Goal: Information Seeking & Learning: Learn about a topic

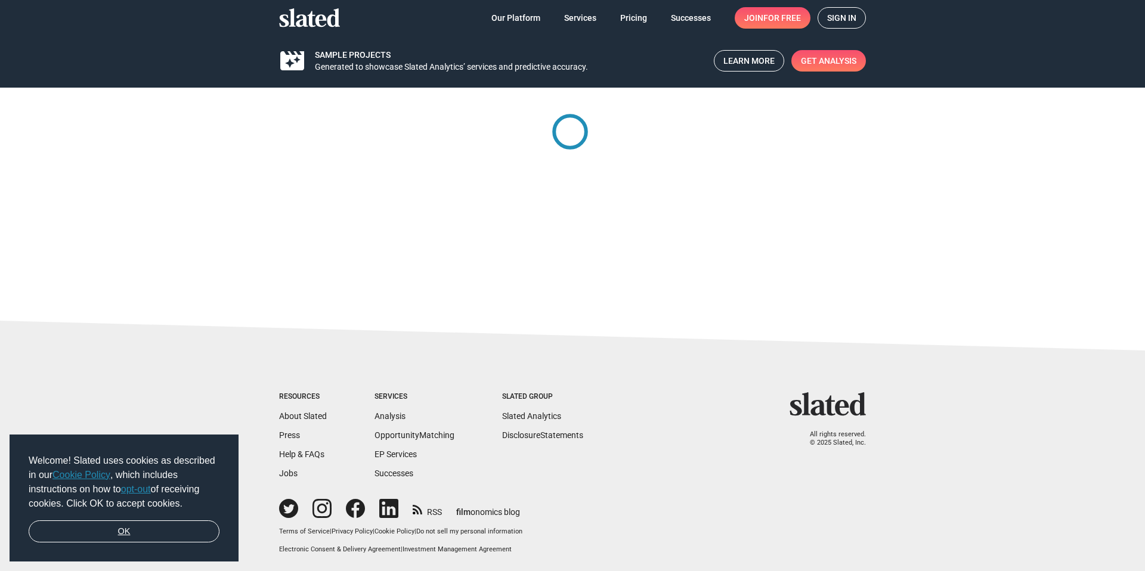
click at [154, 525] on link "OK" at bounding box center [124, 531] width 191 height 23
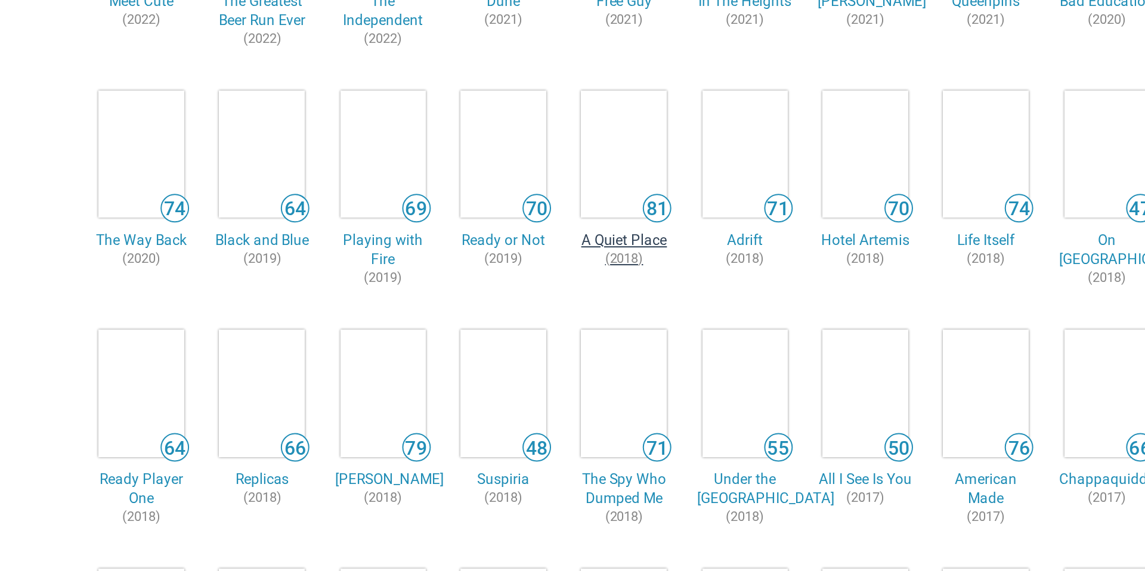
scroll to position [128, 0]
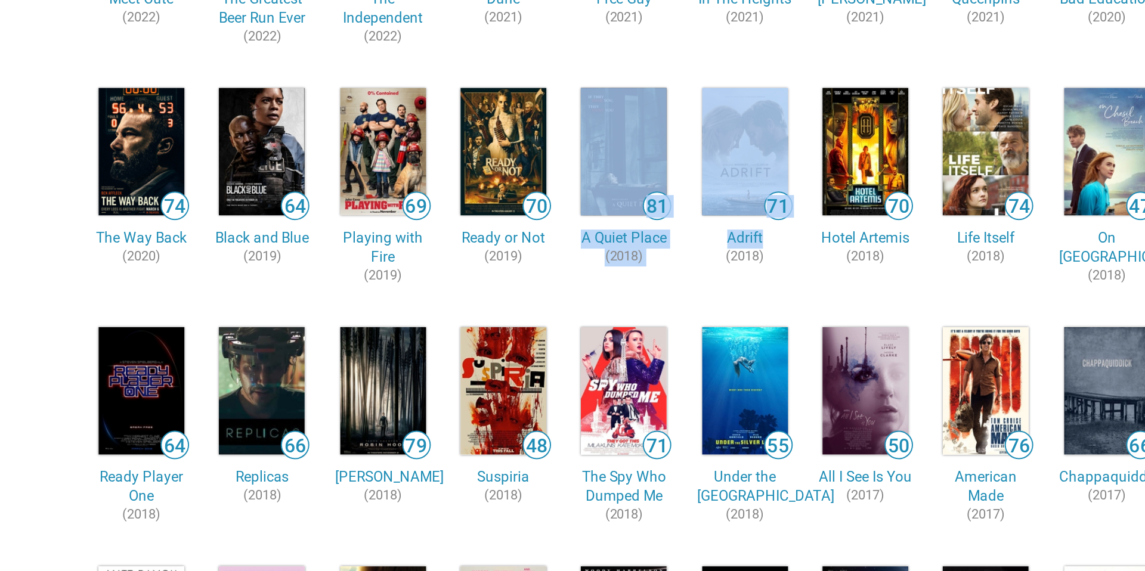
drag, startPoint x: 568, startPoint y: 246, endPoint x: 523, endPoint y: 191, distance: 70.4
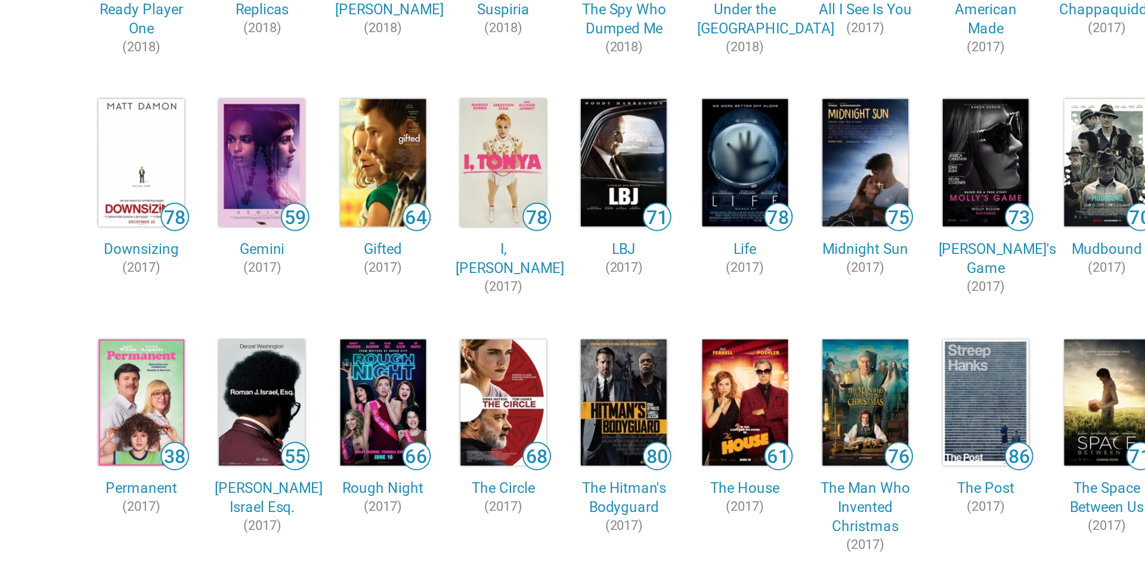
scroll to position [408, 0]
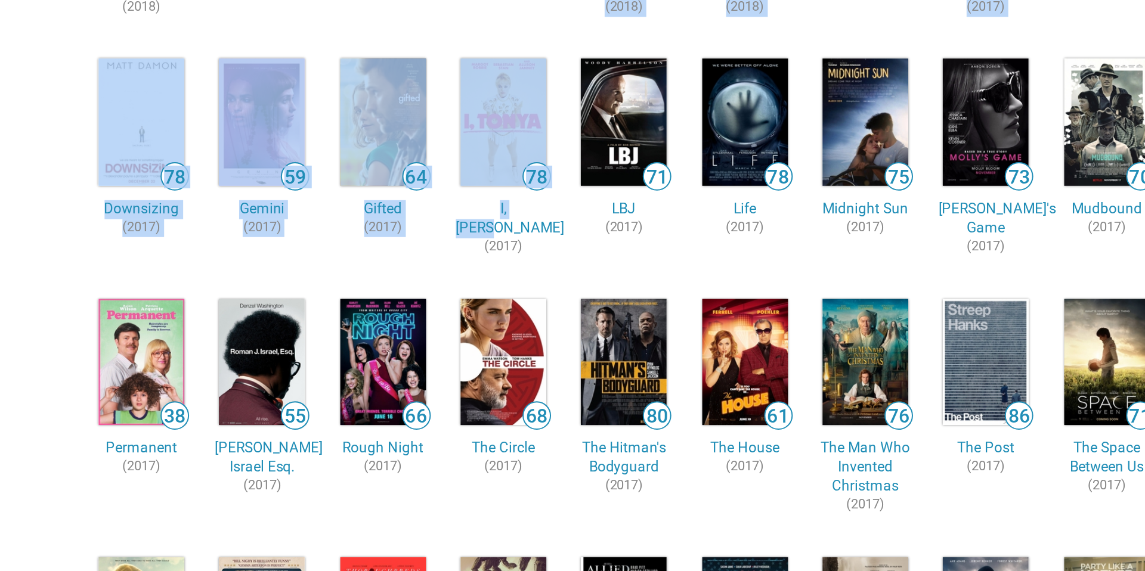
drag, startPoint x: 495, startPoint y: 205, endPoint x: 450, endPoint y: 75, distance: 137.6
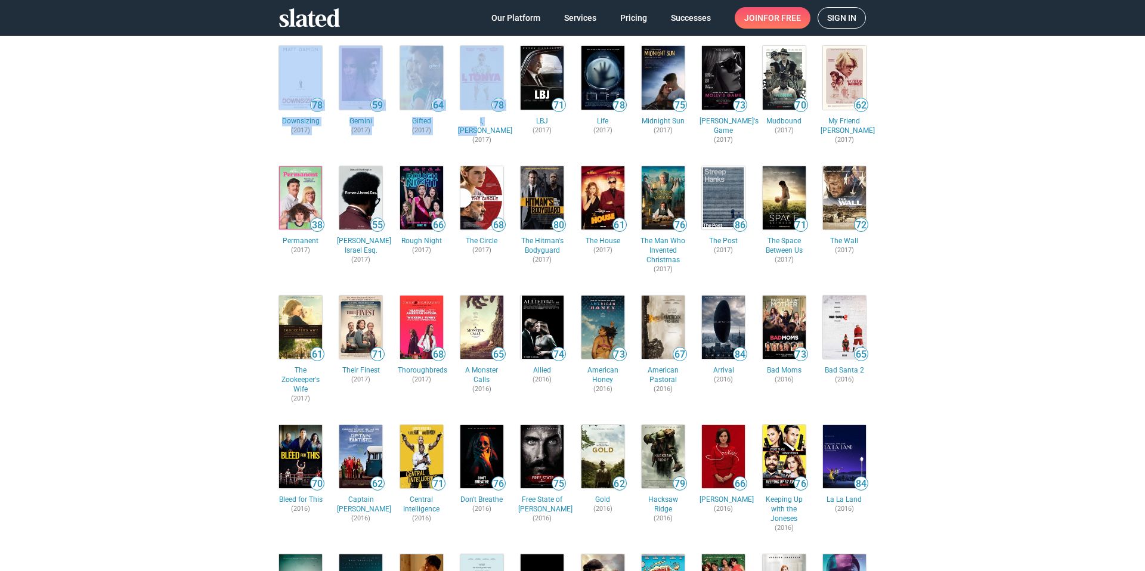
scroll to position [453, 0]
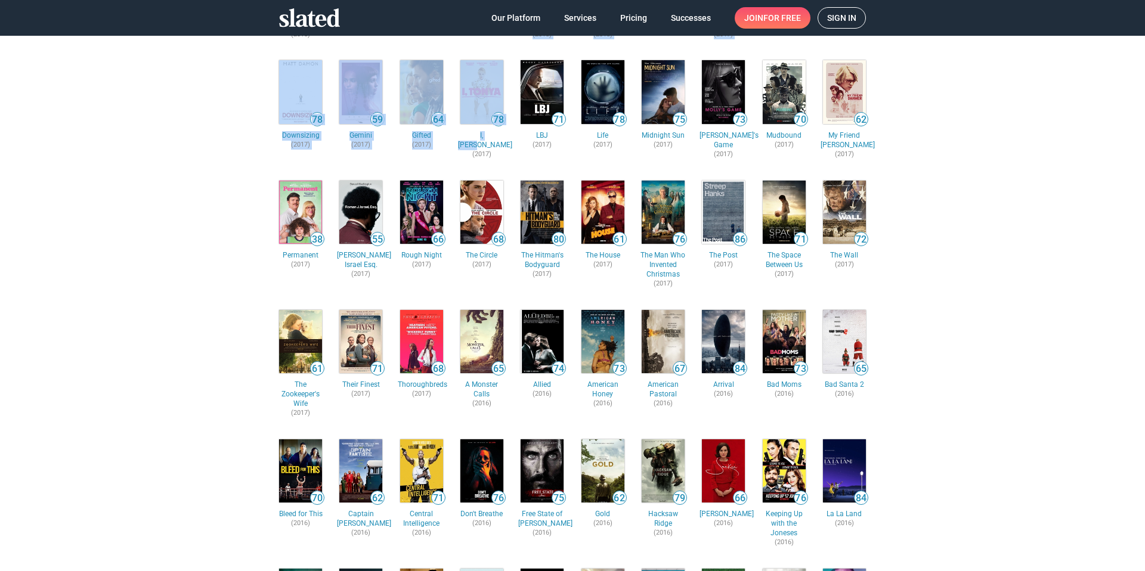
click at [468, 95] on img at bounding box center [481, 92] width 43 height 64
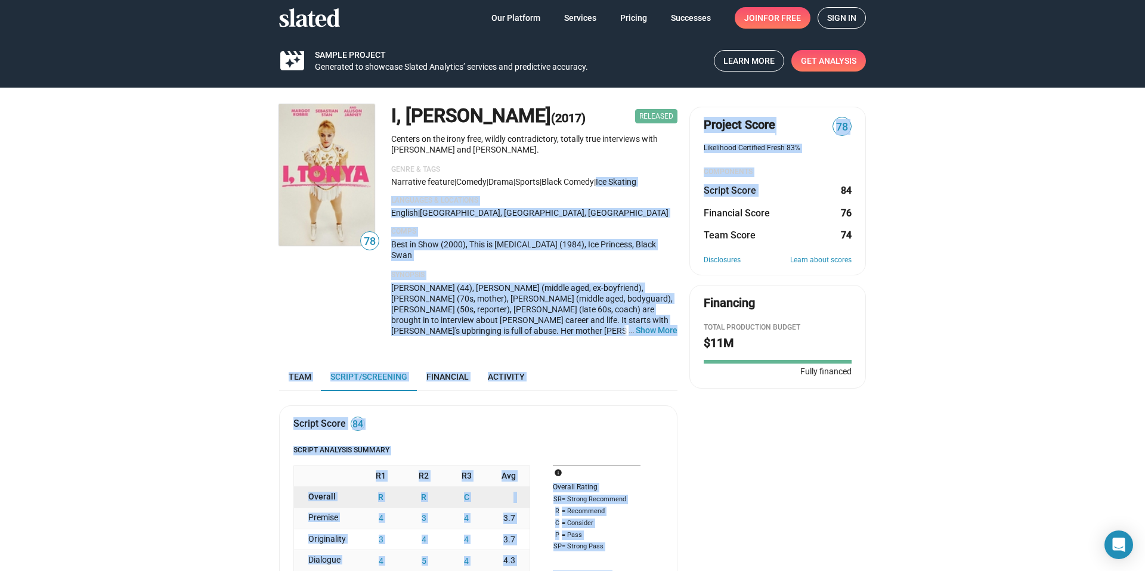
drag, startPoint x: 862, startPoint y: 184, endPoint x: 608, endPoint y: 184, distance: 254.0
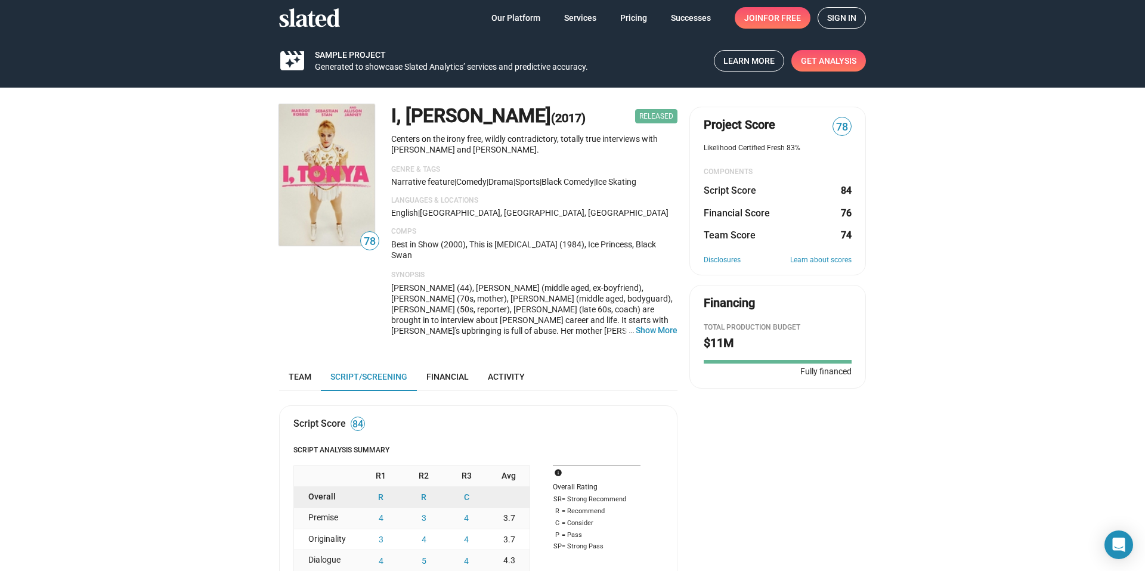
drag, startPoint x: 381, startPoint y: 112, endPoint x: 450, endPoint y: 111, distance: 68.6
click at [450, 111] on div "78 I, [PERSON_NAME] (2017) Released Centers on the irony free, wildly contradic…" at bounding box center [477, 224] width 398 height 241
copy h1 "I, [PERSON_NAME]"
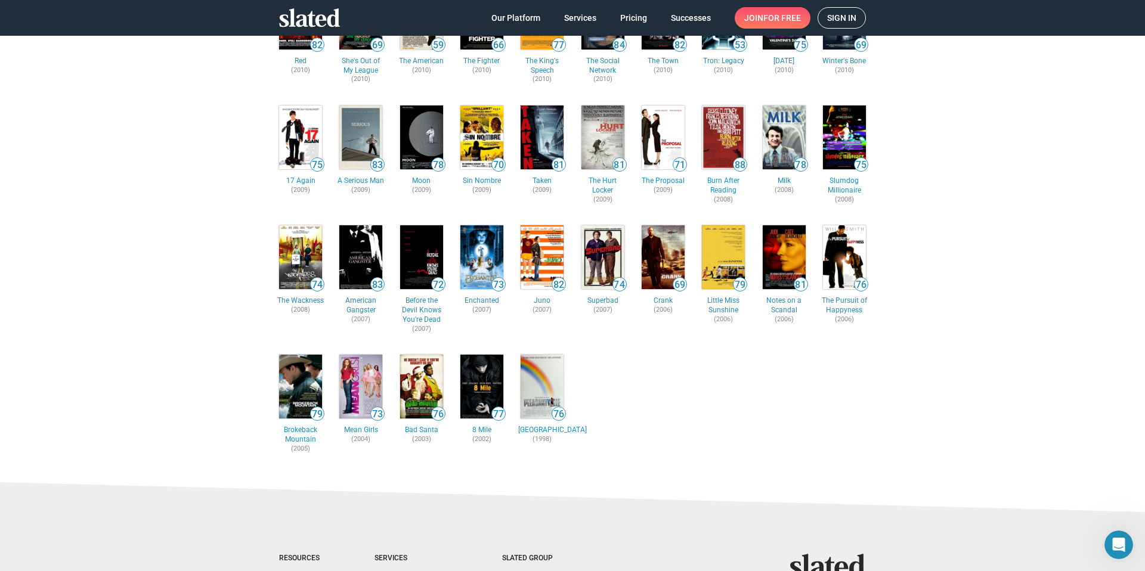
scroll to position [2501, 0]
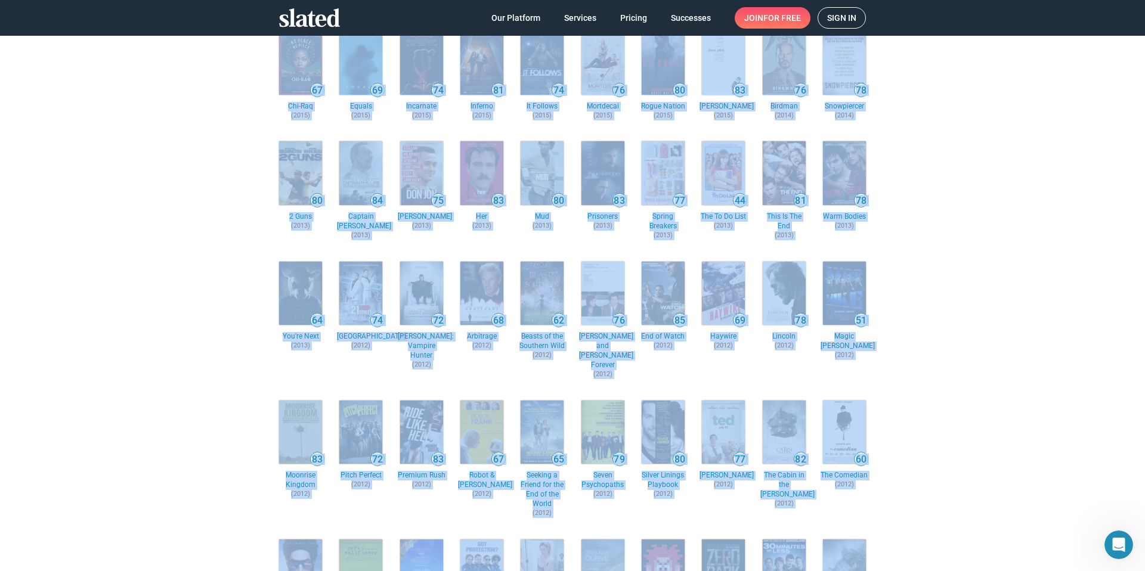
drag, startPoint x: 669, startPoint y: 313, endPoint x: 372, endPoint y: 17, distance: 419.5
click at [372, 17] on app-root "Our Platform Services Pricing Successes Join for free Sign in movie_filter Samp…" at bounding box center [572, 285] width 1145 height 571
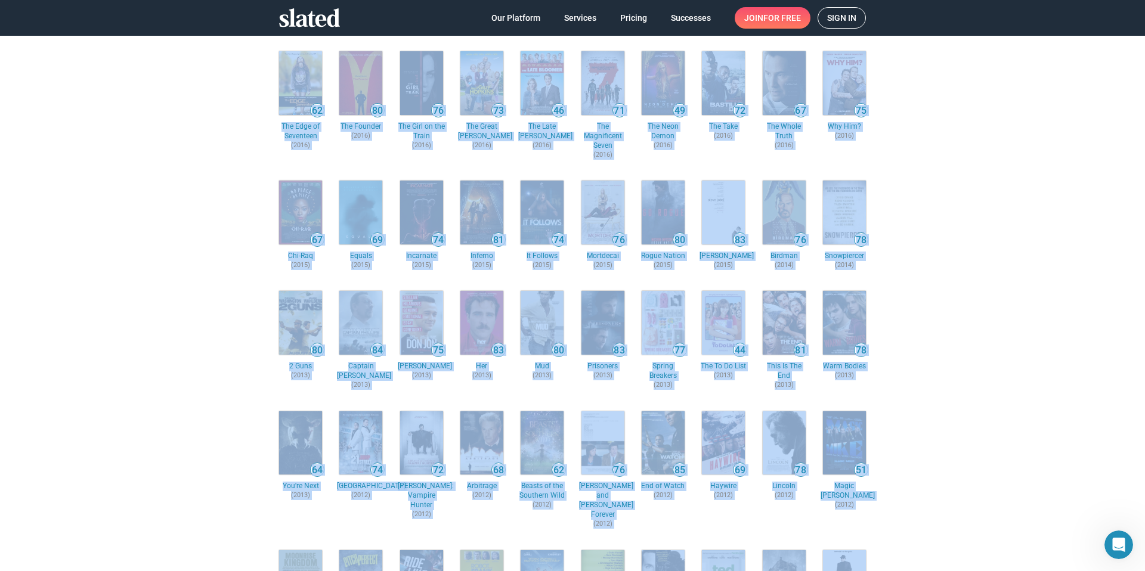
click at [824, 335] on img at bounding box center [844, 323] width 43 height 64
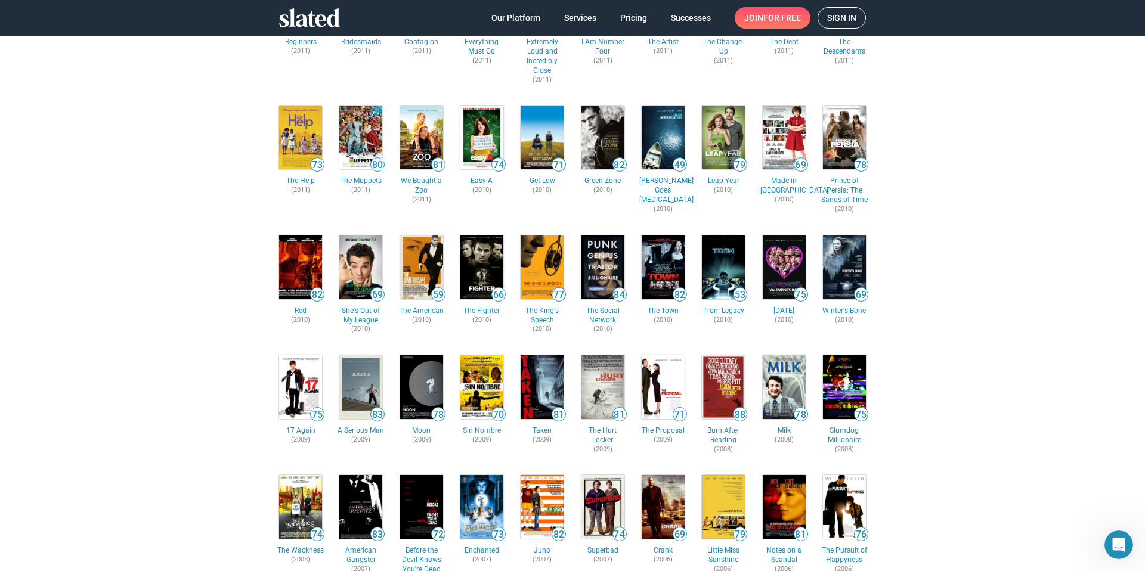
scroll to position [2501, 0]
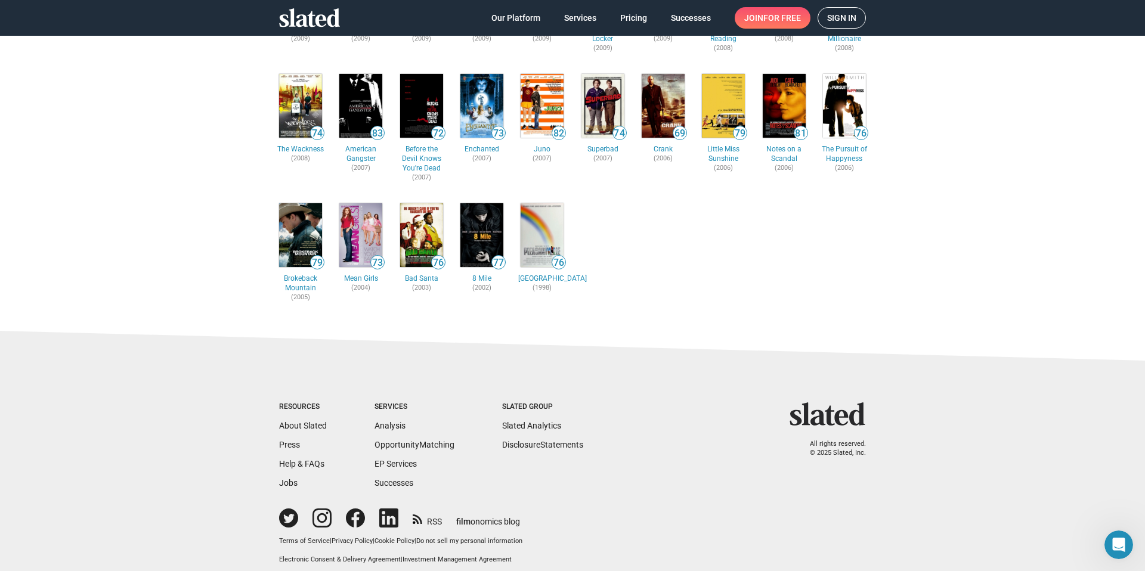
click at [313, 215] on img at bounding box center [300, 235] width 43 height 64
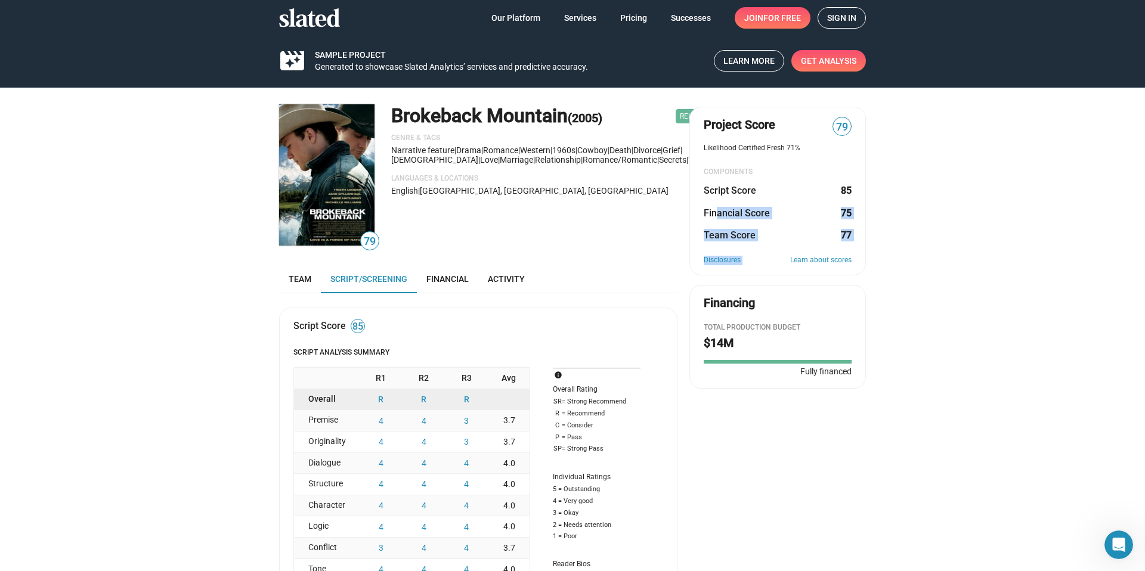
drag, startPoint x: 946, startPoint y: 250, endPoint x: 711, endPoint y: 210, distance: 238.8
click at [711, 210] on dt "Financial Score" at bounding box center [737, 213] width 66 height 13
drag, startPoint x: 695, startPoint y: 188, endPoint x: 1042, endPoint y: 205, distance: 347.4
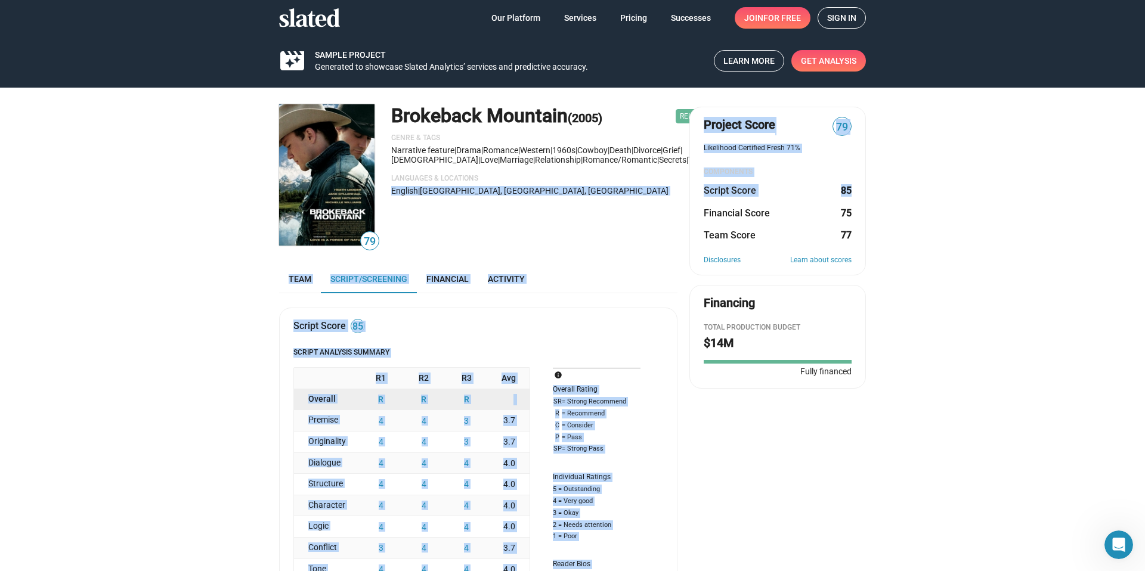
drag, startPoint x: 860, startPoint y: 194, endPoint x: 671, endPoint y: 194, distance: 188.4
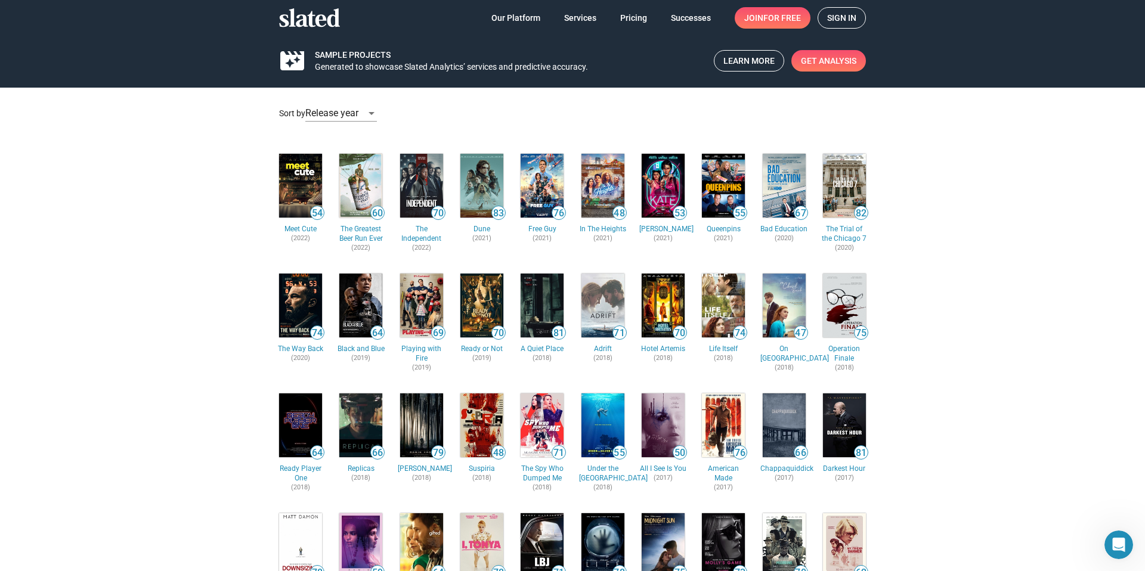
click at [290, 206] on img at bounding box center [300, 186] width 43 height 64
click at [292, 177] on img at bounding box center [300, 186] width 43 height 64
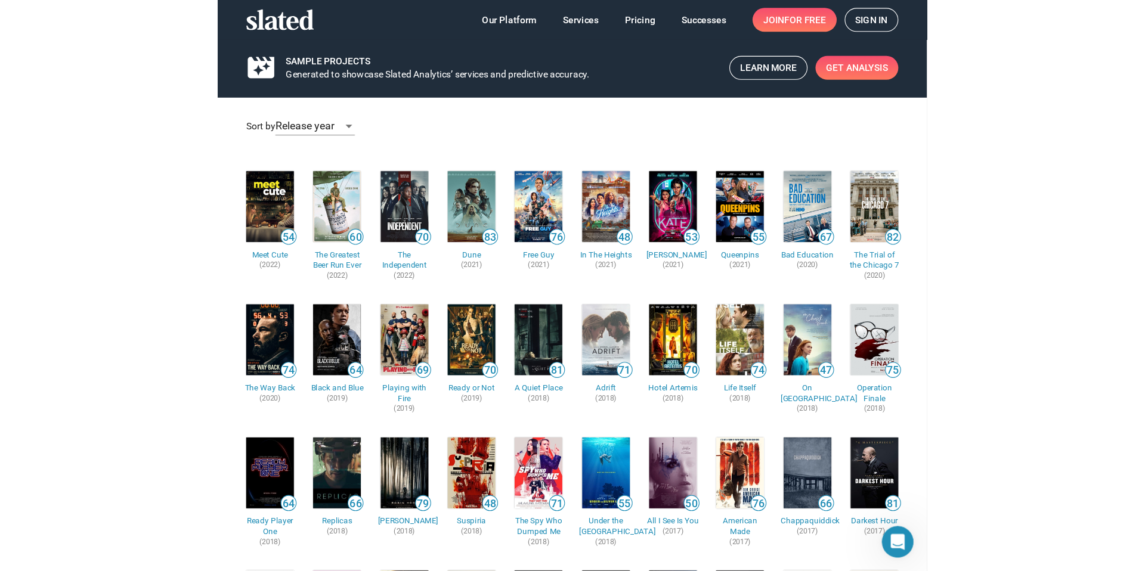
scroll to position [83, 0]
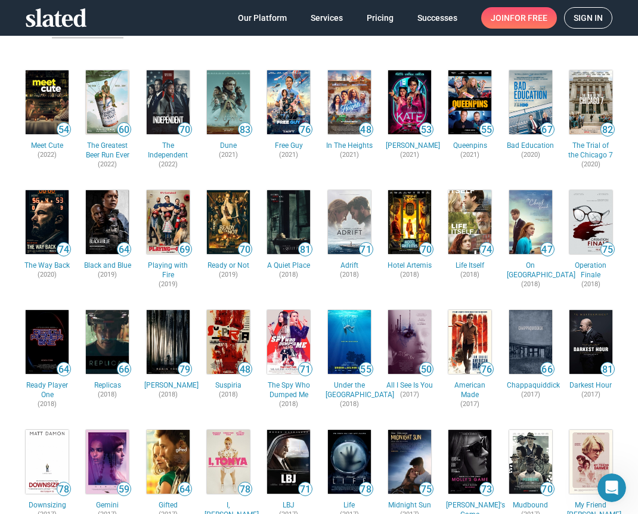
click at [48, 113] on img at bounding box center [47, 102] width 43 height 64
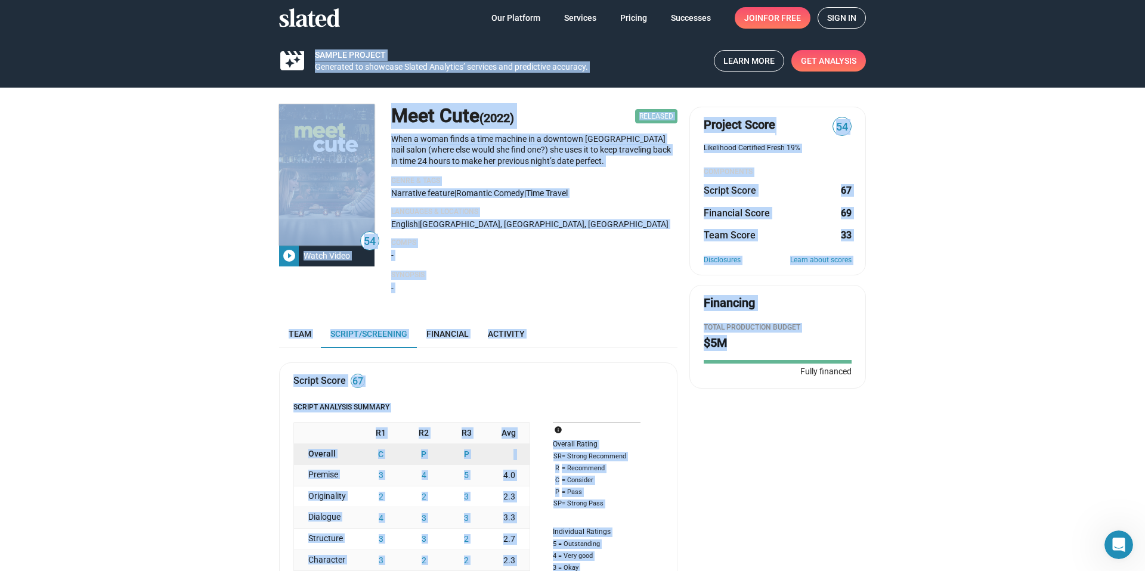
drag, startPoint x: 184, startPoint y: 58, endPoint x: 820, endPoint y: 362, distance: 705.3
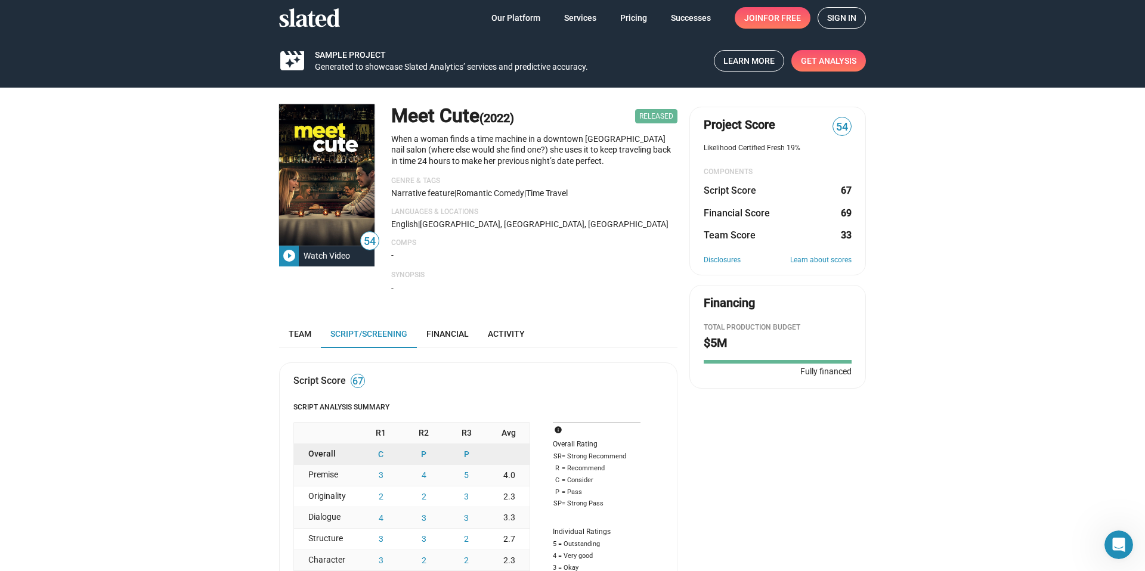
click at [574, 243] on p "Comps" at bounding box center [534, 243] width 286 height 10
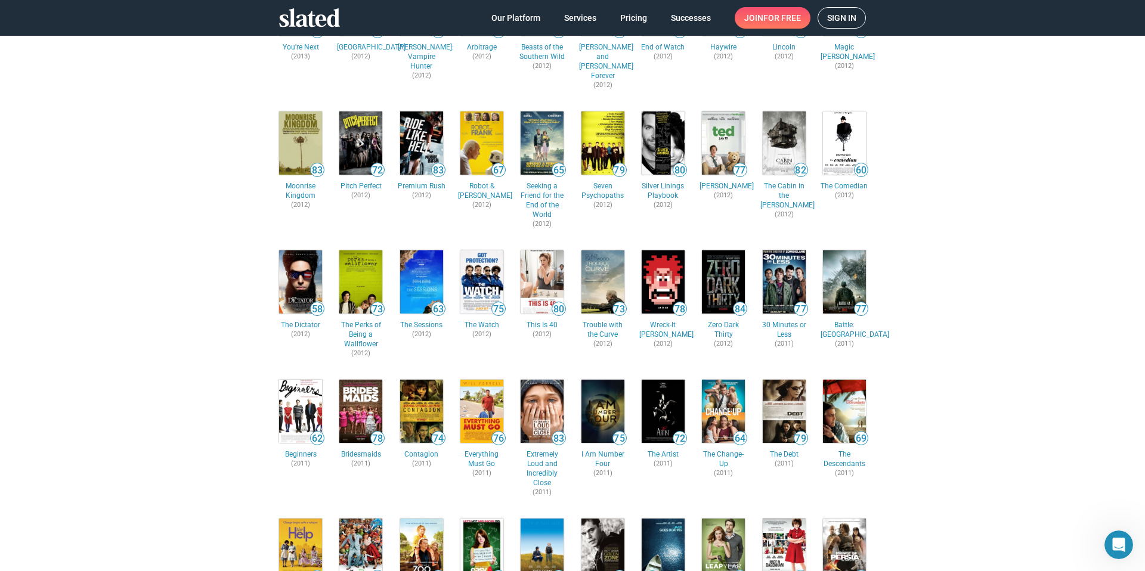
scroll to position [2501, 0]
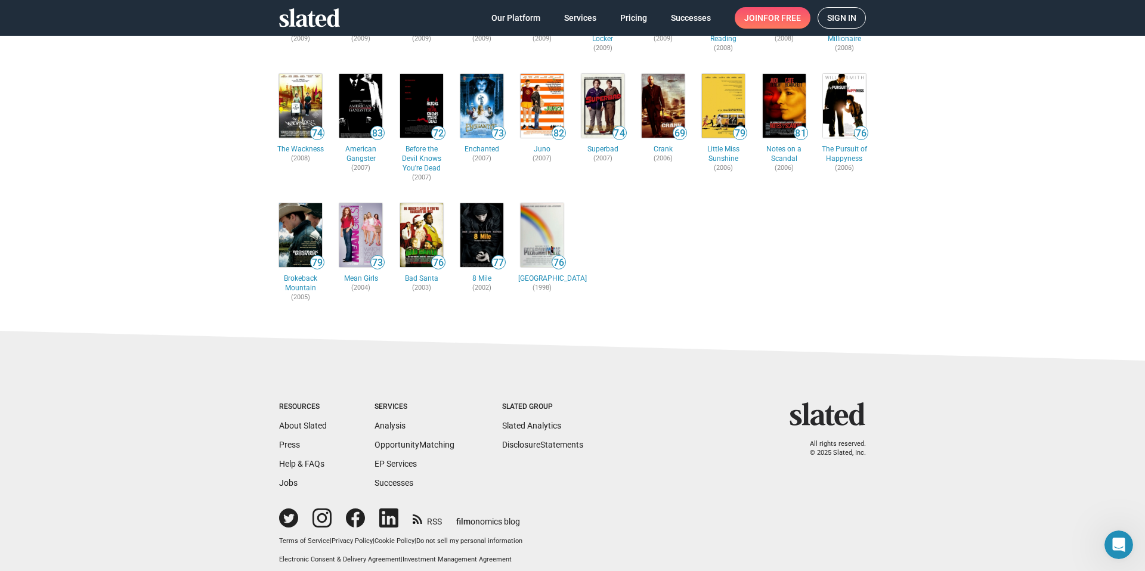
click at [425, 519] on ul "RSS film onomics blog" at bounding box center [392, 518] width 255 height 23
click at [424, 518] on link "RSS" at bounding box center [427, 518] width 29 height 18
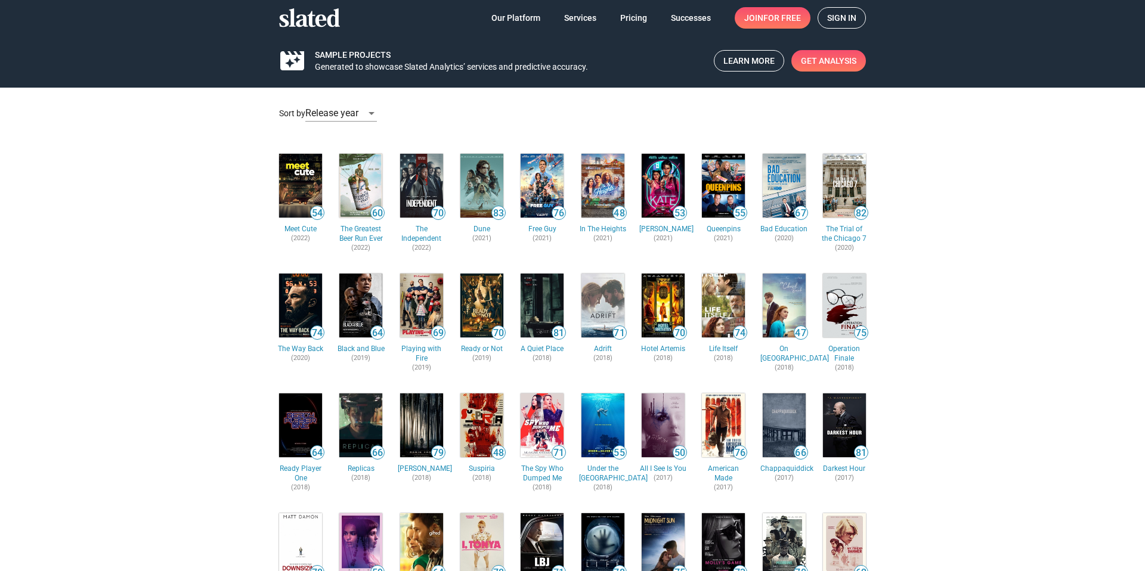
click at [307, 193] on img at bounding box center [300, 186] width 43 height 64
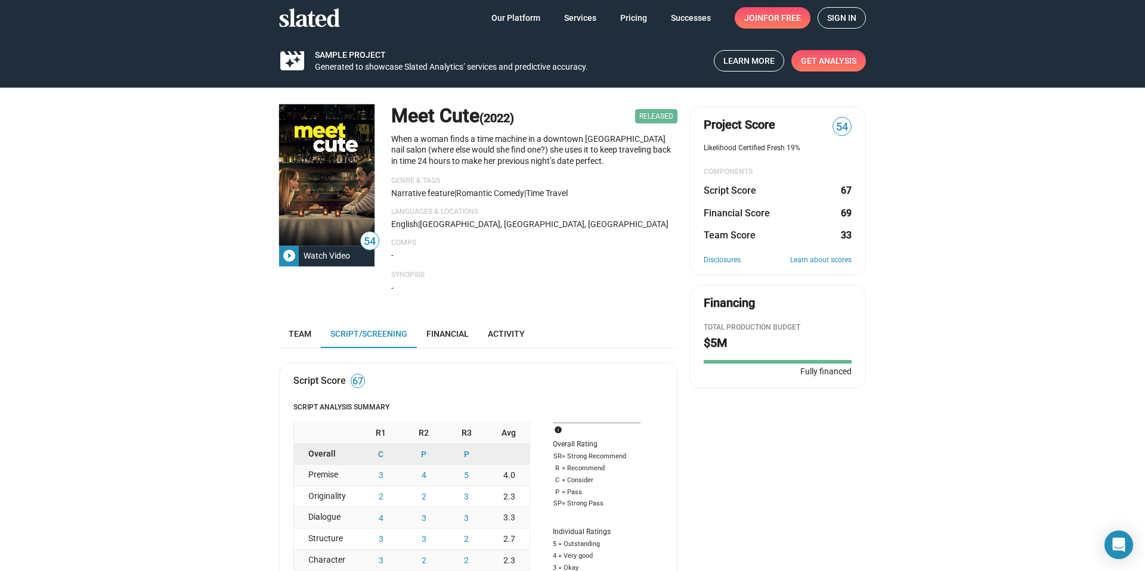
scroll to position [60, 0]
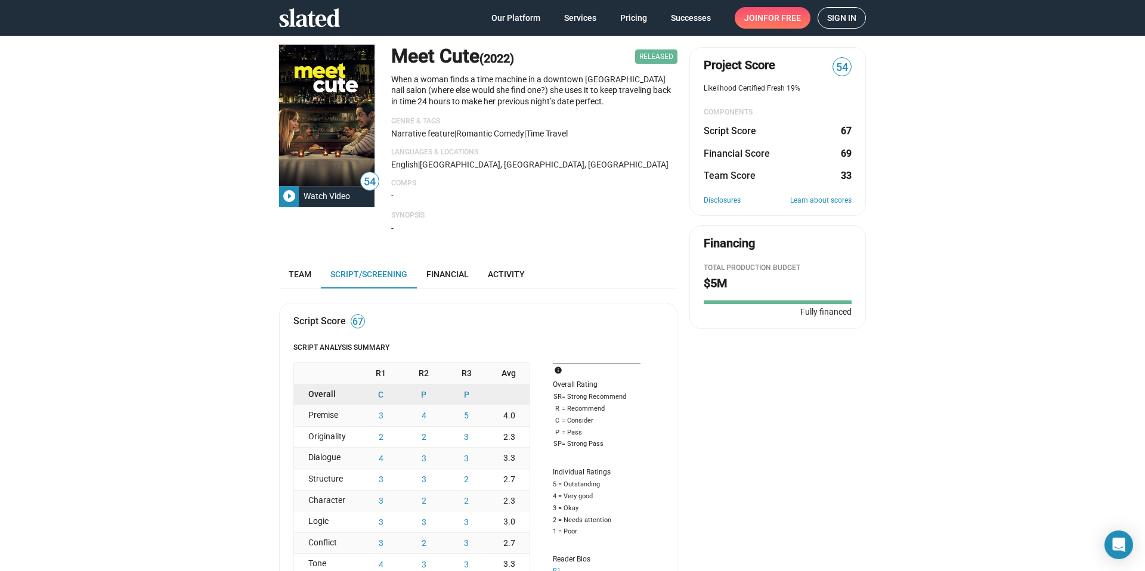
click at [391, 55] on h1 "Meet Cute (2022)" at bounding box center [452, 57] width 123 height 26
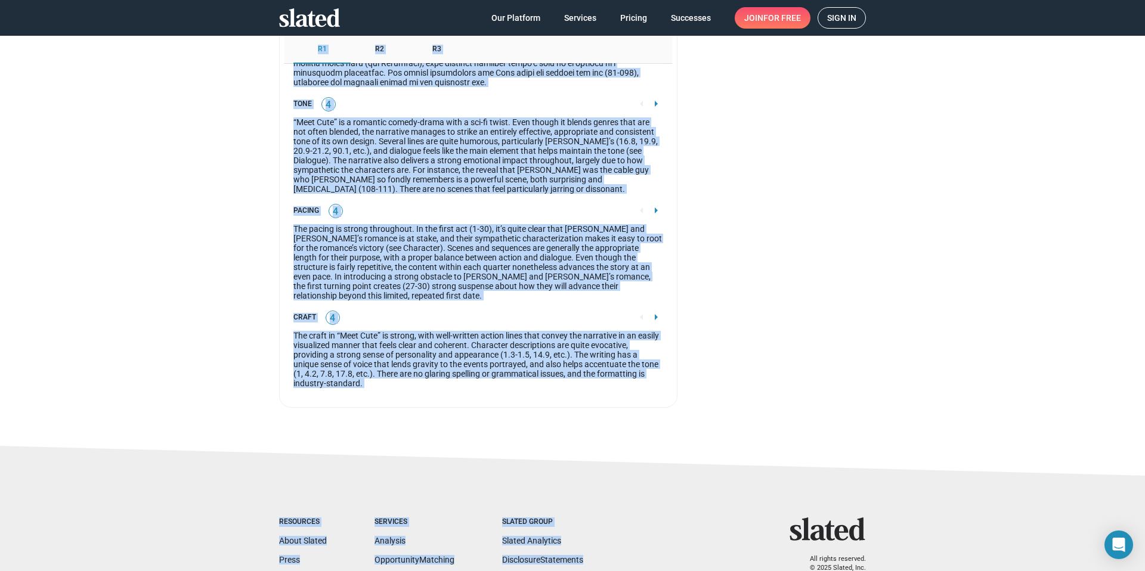
scroll to position [2286, 0]
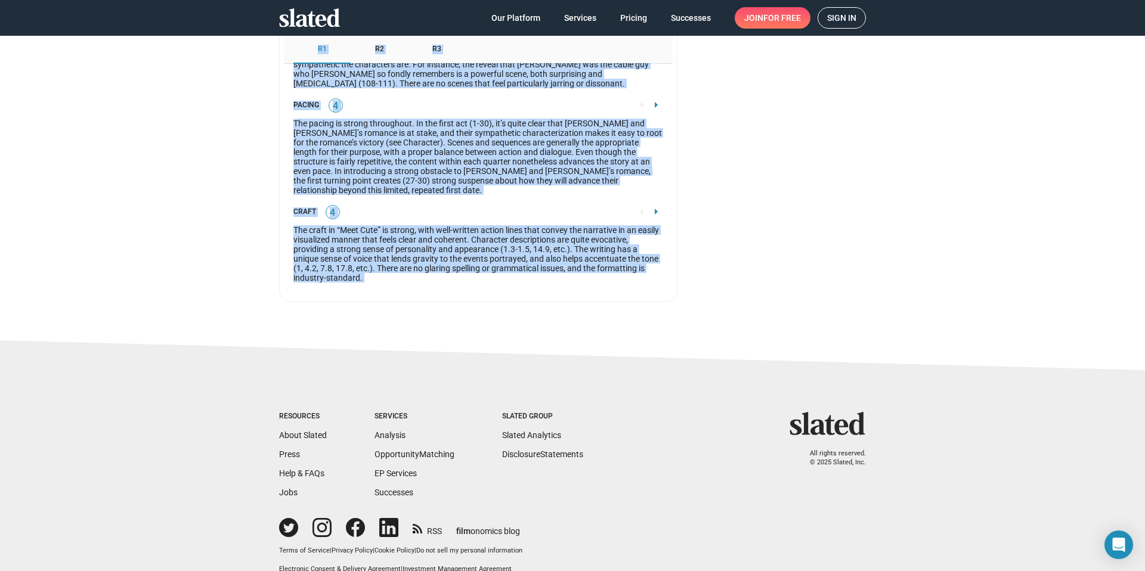
drag, startPoint x: 388, startPoint y: 45, endPoint x: 702, endPoint y: 268, distance: 385.8
copy div "Meet Cute (2022) Released When a woman finds a time machine in a downtown Manha…"
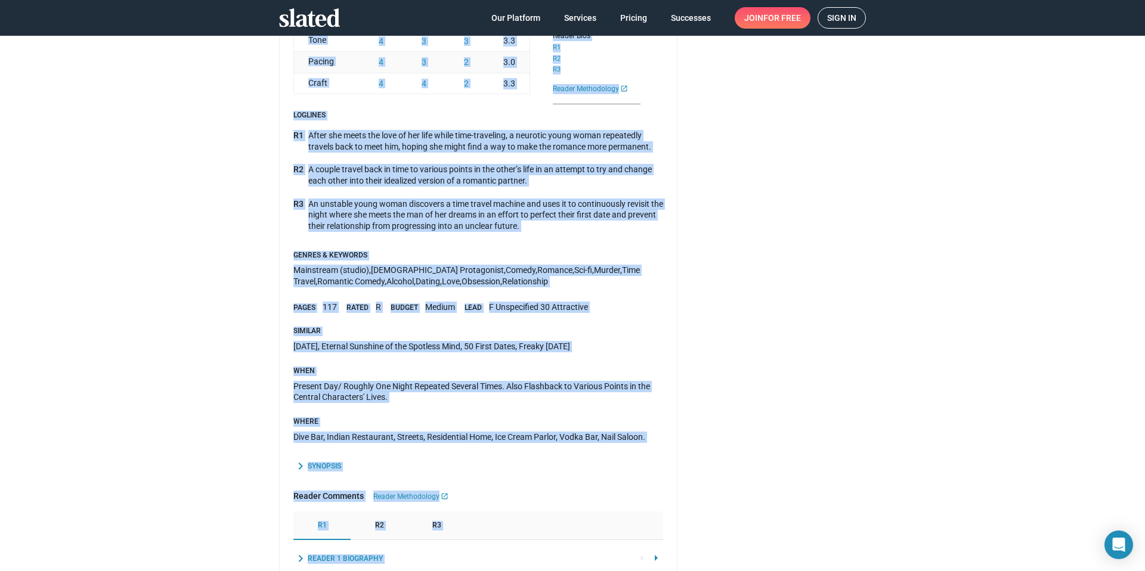
scroll to position [835, 0]
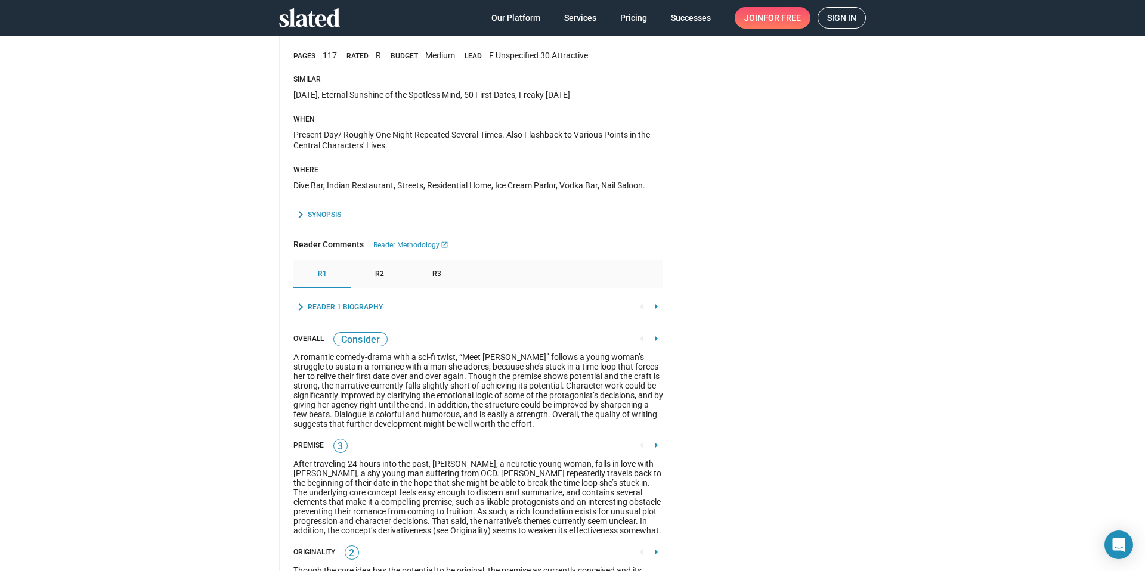
click at [503, 222] on mat-tree-node "chevron_right Synopsis" at bounding box center [478, 215] width 370 height 19
click at [391, 272] on div "R2" at bounding box center [379, 274] width 57 height 29
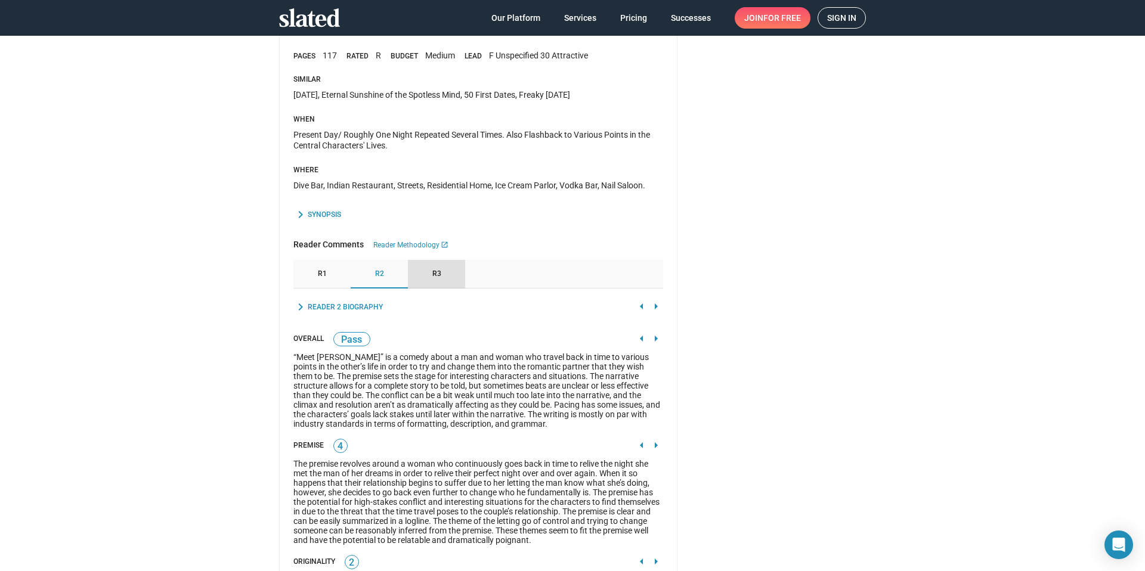
click at [415, 274] on div "R3" at bounding box center [436, 274] width 57 height 29
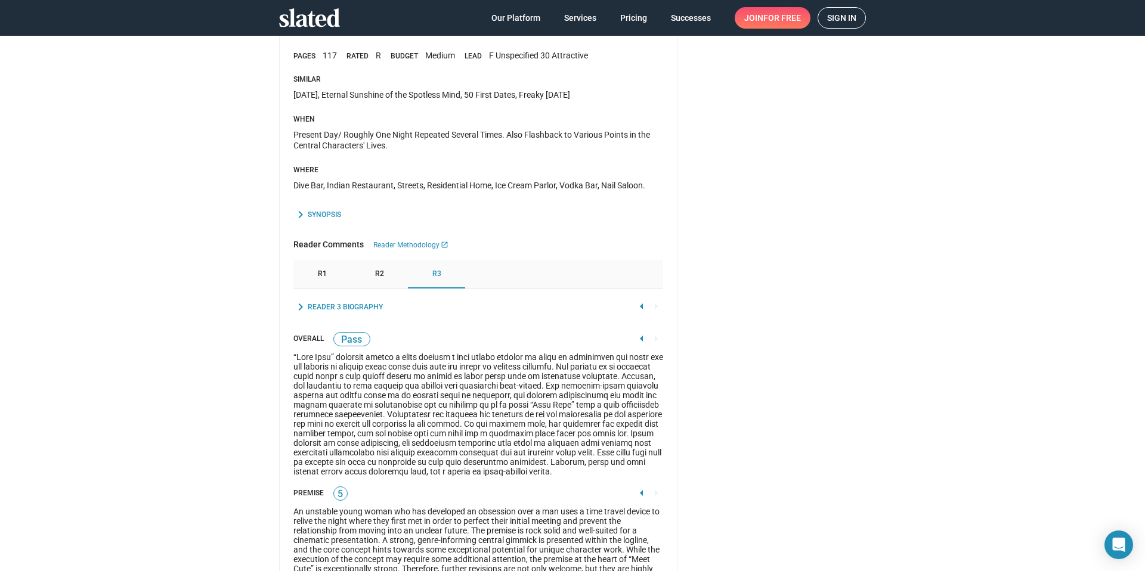
click at [375, 277] on span "R2" at bounding box center [379, 274] width 9 height 10
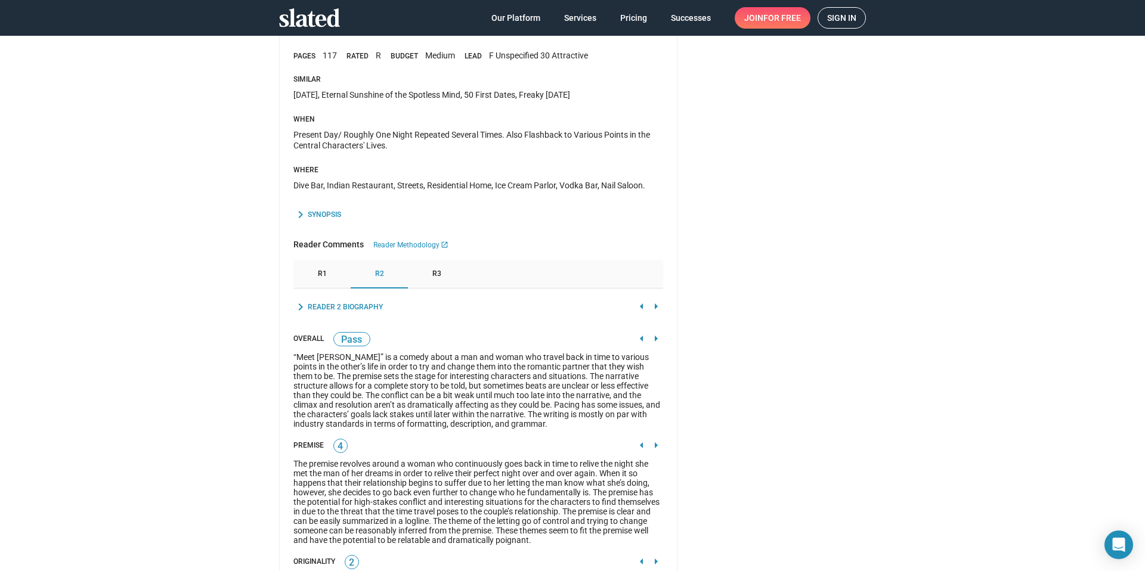
click at [329, 286] on div "R1" at bounding box center [321, 274] width 57 height 29
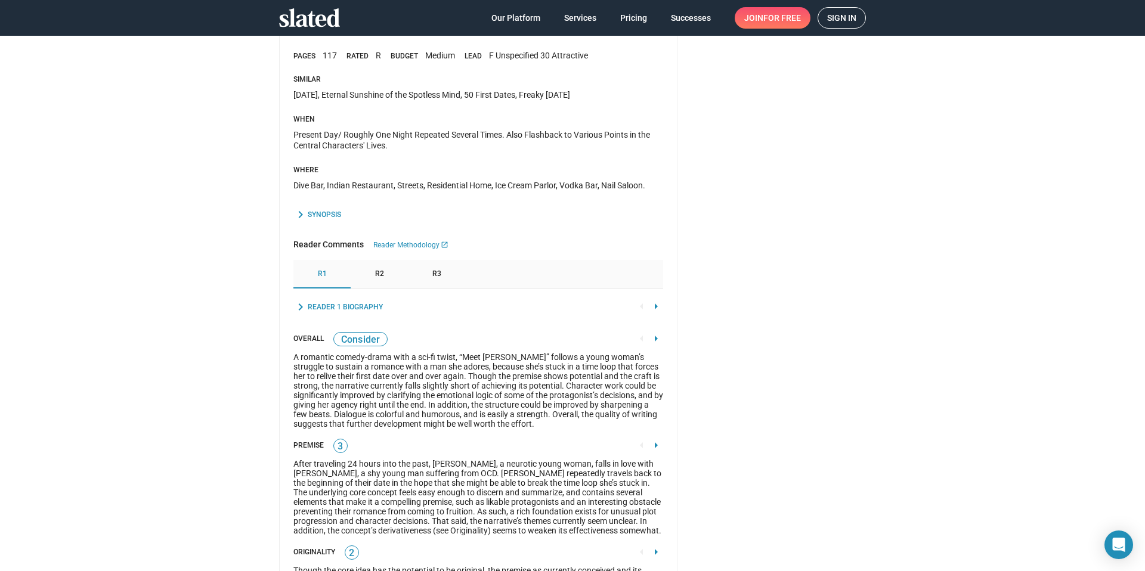
click at [378, 264] on div "R2" at bounding box center [379, 274] width 57 height 29
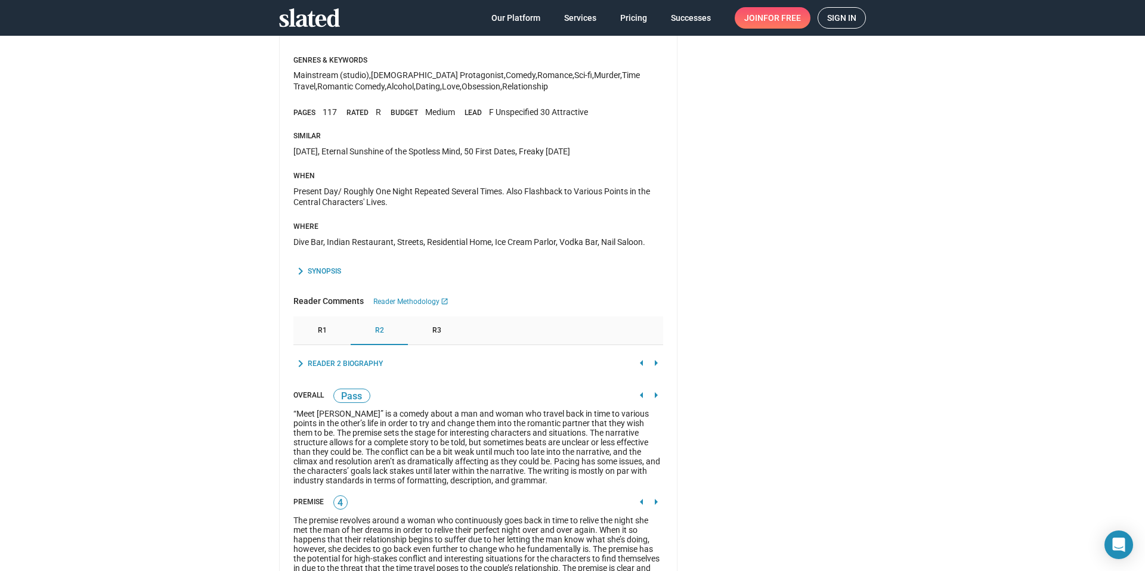
scroll to position [822, 0]
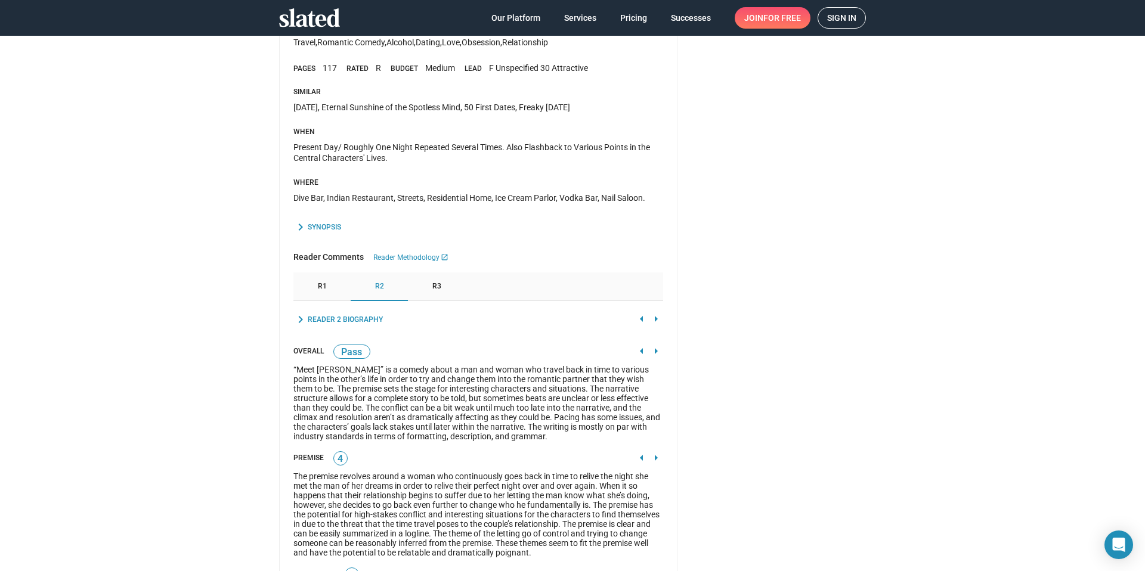
click at [299, 286] on div "R1" at bounding box center [321, 286] width 57 height 29
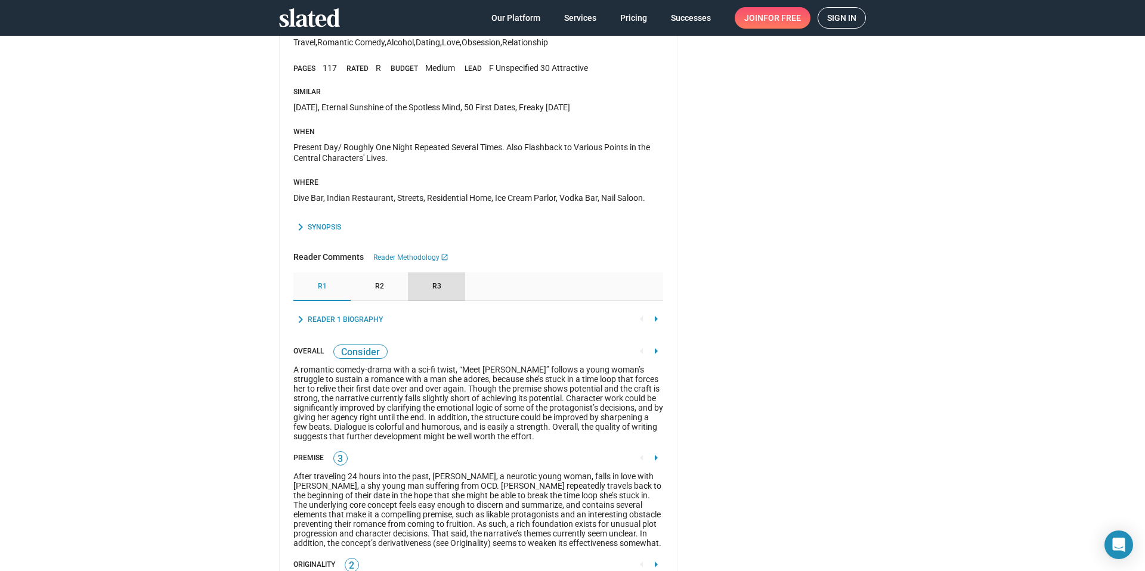
click at [417, 290] on div "R3" at bounding box center [436, 286] width 57 height 29
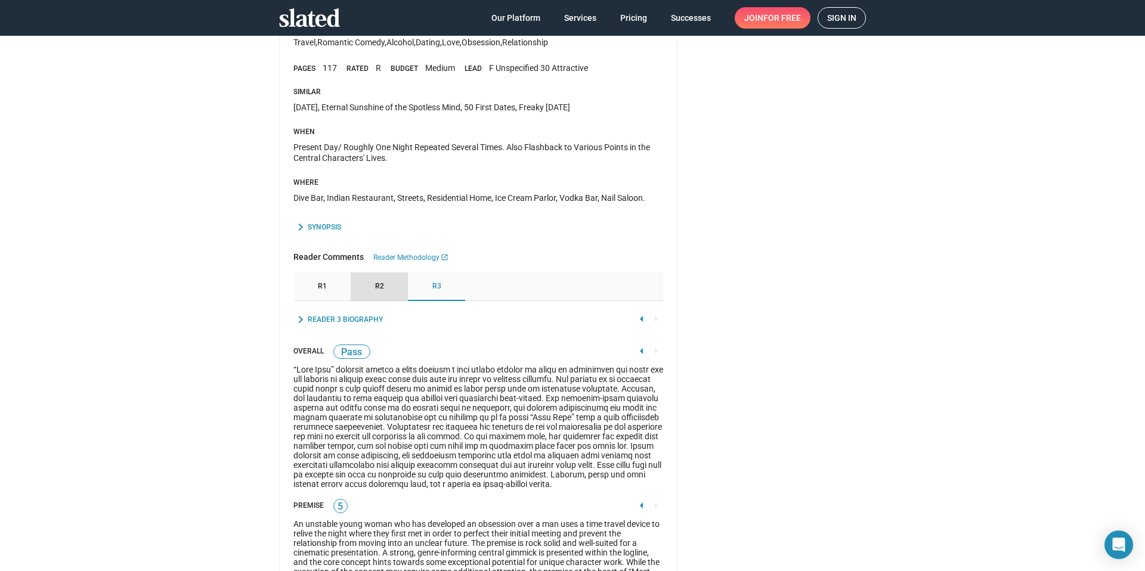
click at [380, 292] on div "R2" at bounding box center [379, 286] width 57 height 29
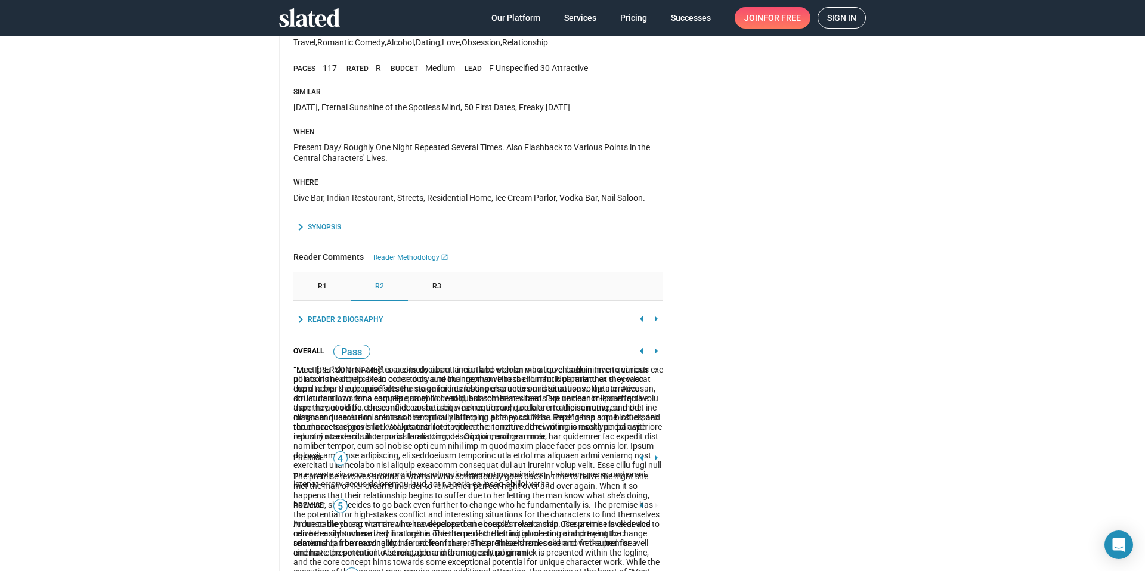
click at [312, 295] on div "R1" at bounding box center [321, 286] width 57 height 29
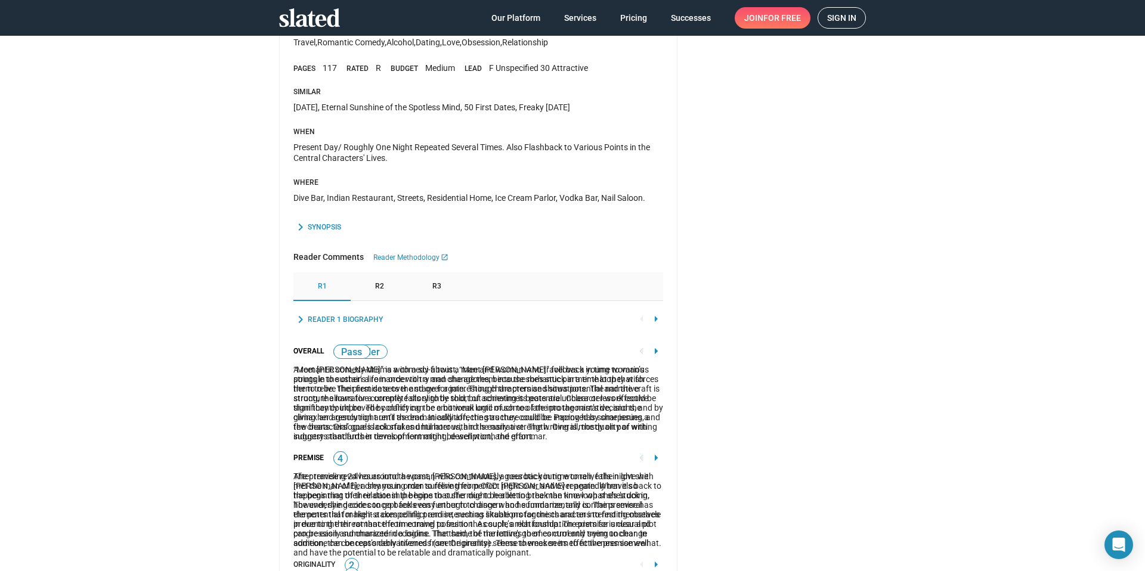
click at [419, 293] on div "R3" at bounding box center [436, 286] width 57 height 29
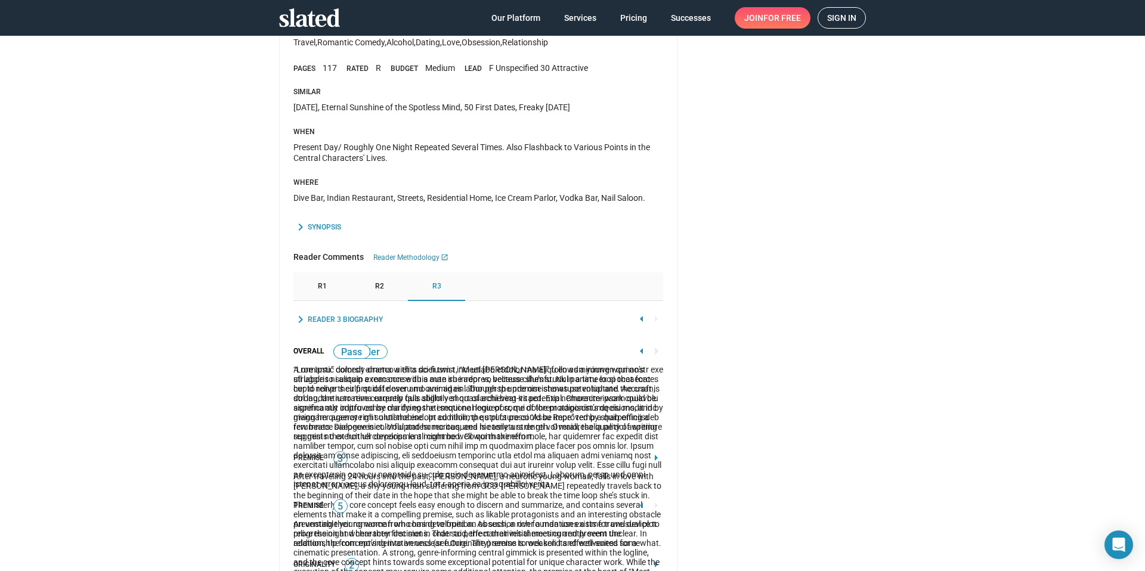
click at [388, 291] on div "R2" at bounding box center [379, 286] width 57 height 29
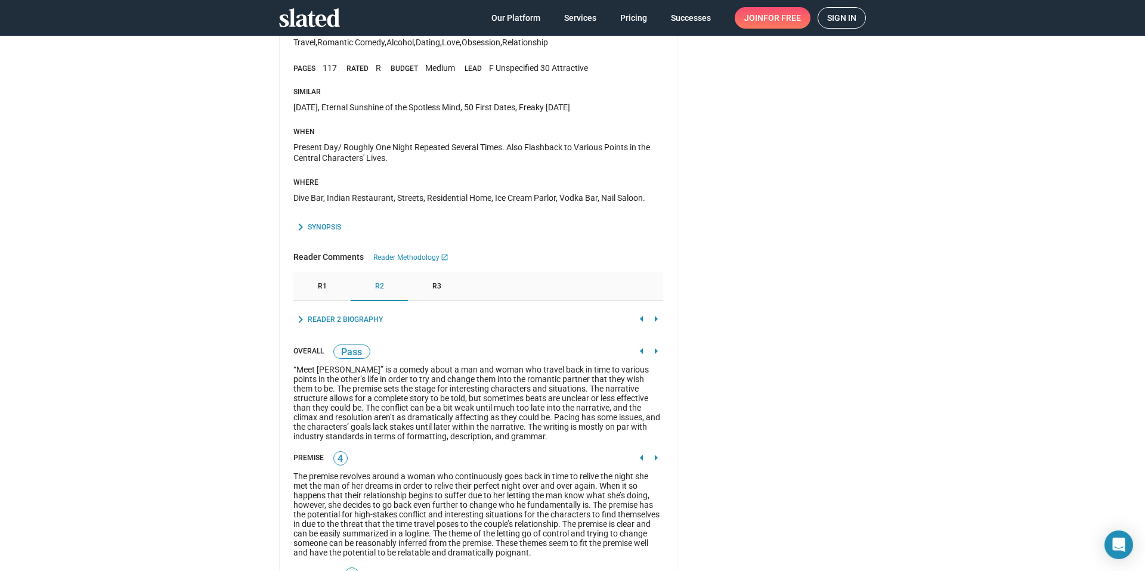
click at [323, 293] on div "R1" at bounding box center [321, 286] width 57 height 29
click at [398, 258] on link "Reader Methodology launch" at bounding box center [410, 257] width 75 height 11
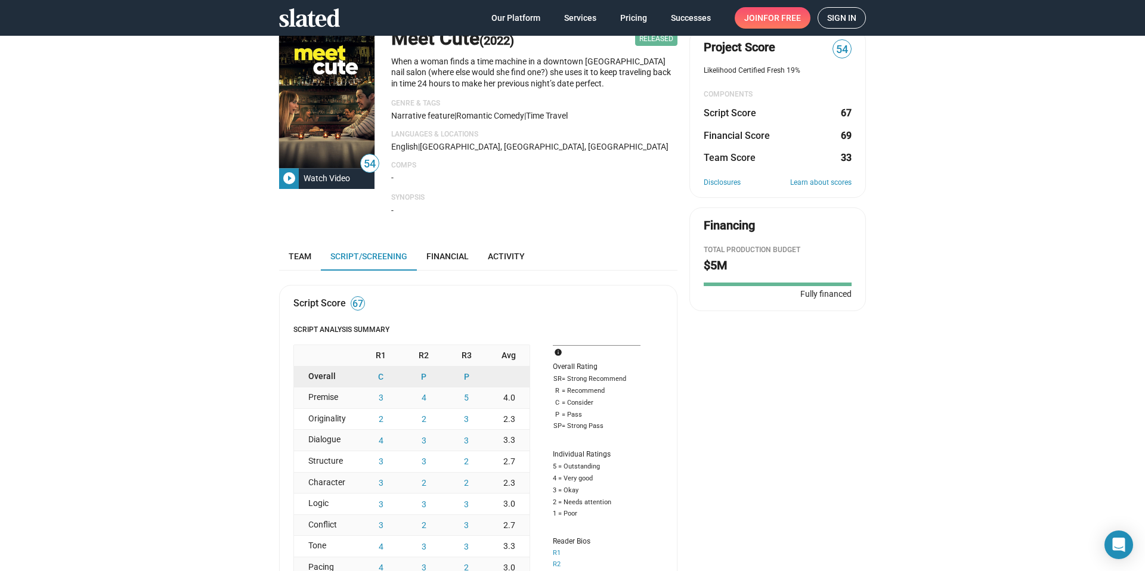
scroll to position [78, 0]
drag, startPoint x: 690, startPoint y: 109, endPoint x: 853, endPoint y: 110, distance: 162.8
click at [853, 110] on mat-card "Project Score 54 Likelihood Certified Fresh 19% COMPONENTS Script Score 67 Fina…" at bounding box center [777, 113] width 176 height 169
copy div "Script Score 67"
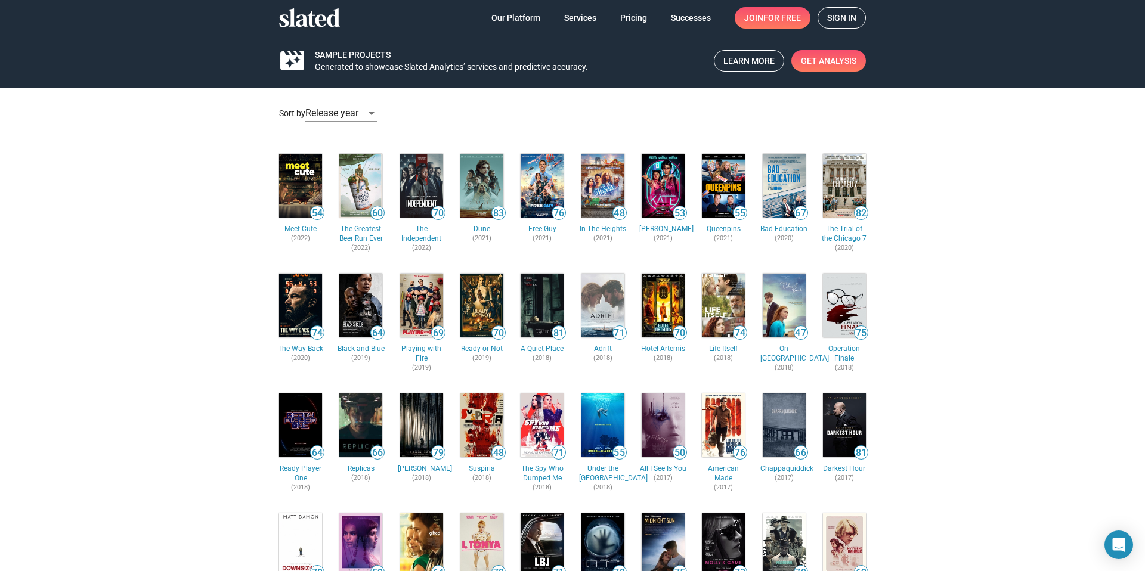
click at [289, 163] on img at bounding box center [300, 186] width 43 height 64
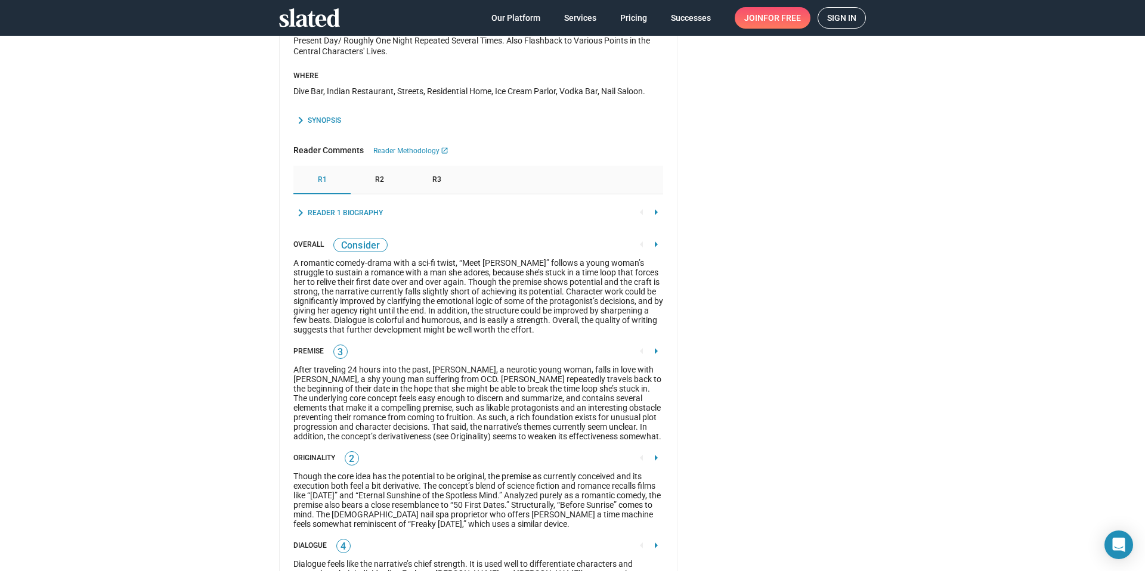
scroll to position [928, 0]
drag, startPoint x: 281, startPoint y: 242, endPoint x: 323, endPoint y: 242, distance: 41.7
click at [324, 242] on mat-card "Script Score 67 Script Analysis Summary R1 R2 R3 Avg Overall C P P Premise 3 4 …" at bounding box center [478, 547] width 398 height 2226
copy div "Overall"
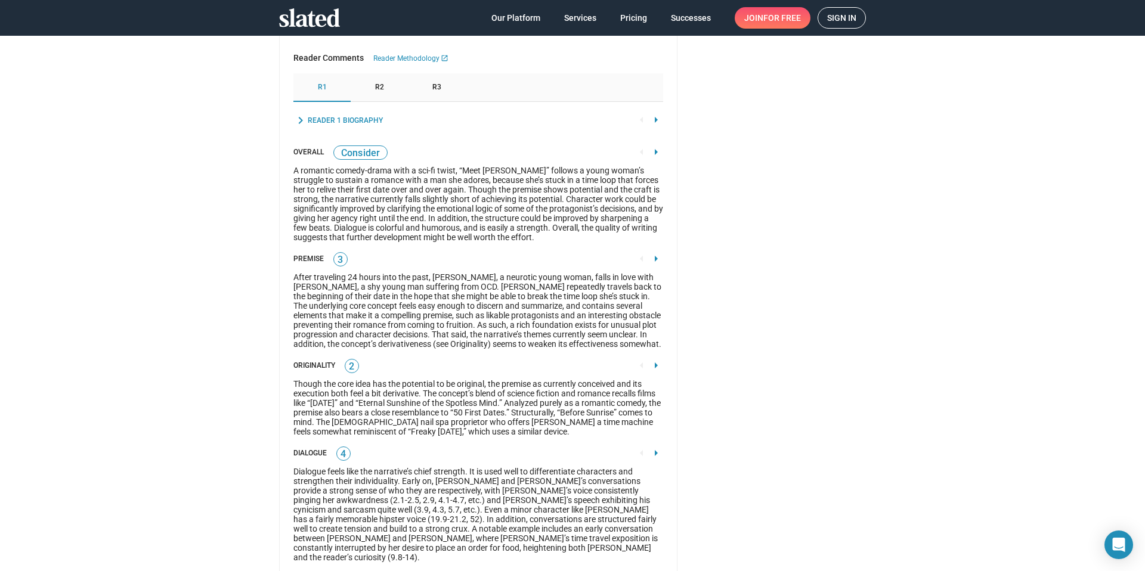
scroll to position [1027, 0]
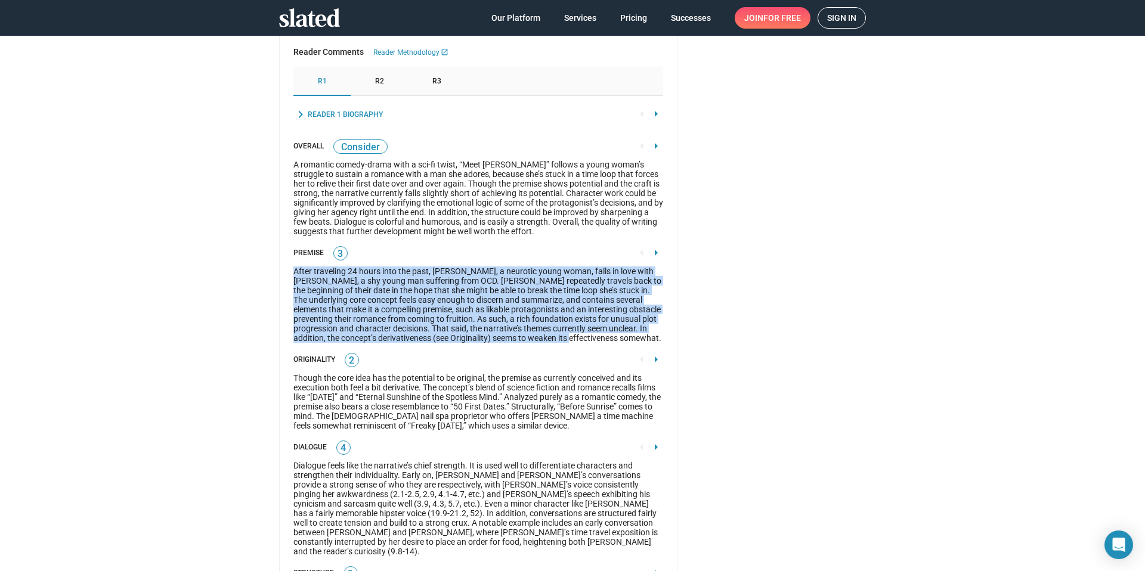
drag, startPoint x: 289, startPoint y: 269, endPoint x: 599, endPoint y: 337, distance: 316.7
click at [599, 337] on mat-card "Script Score 67 Script Analysis Summary R1 R2 R3 Avg Overall C P P Premise 3 4 …" at bounding box center [478, 448] width 398 height 2226
copy div "After traveling 24 hours into the past, [PERSON_NAME], a neurotic young woman, …"
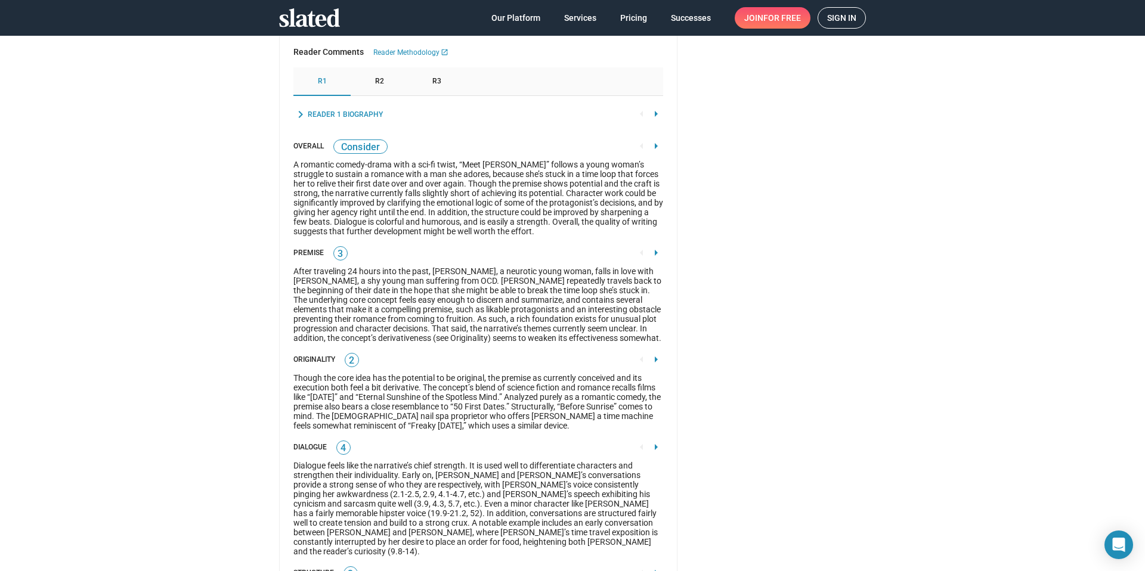
click at [380, 90] on div "R2" at bounding box center [379, 81] width 57 height 29
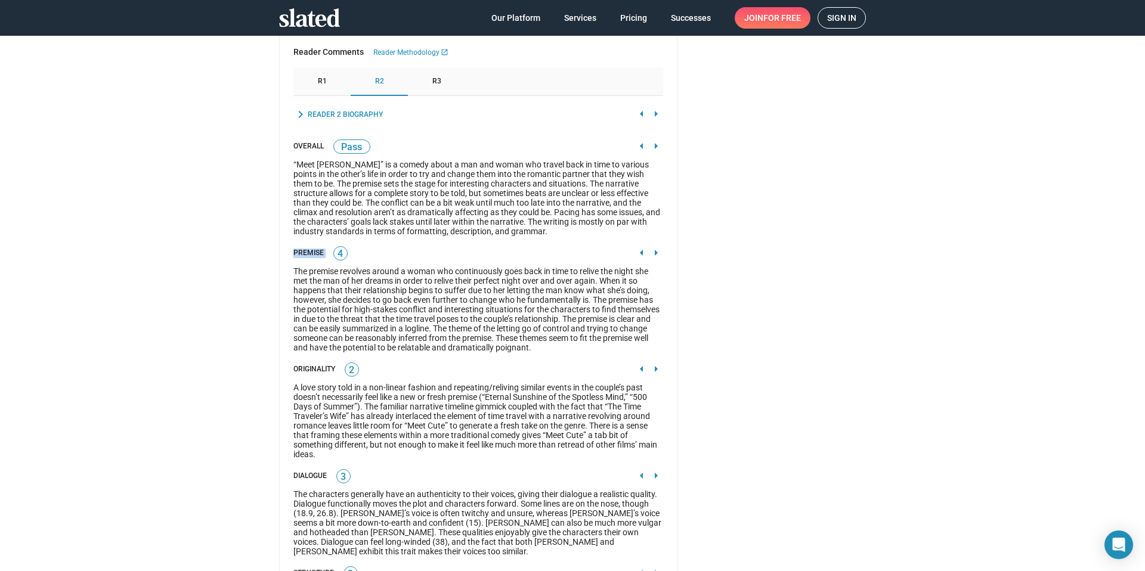
drag, startPoint x: 287, startPoint y: 248, endPoint x: 327, endPoint y: 248, distance: 40.5
click at [327, 248] on mat-card "Script Score 67 Script Analysis Summary R1 R2 R3 Avg Overall C P P Premise 3 4 …" at bounding box center [478, 381] width 398 height 2093
copy div "Premise"
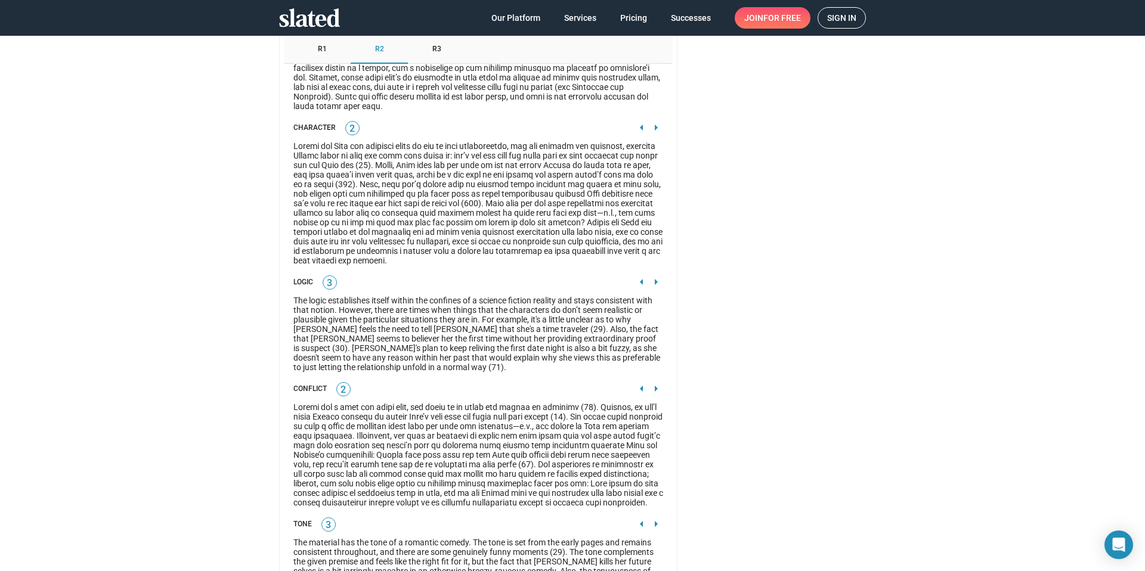
scroll to position [1624, 0]
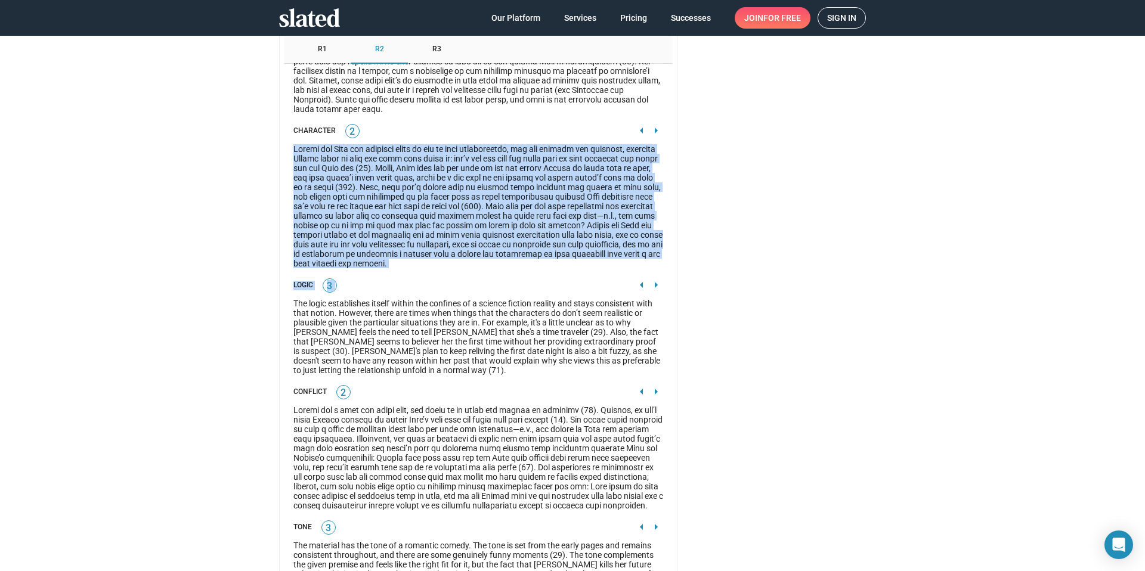
drag, startPoint x: 564, startPoint y: 275, endPoint x: 291, endPoint y: 138, distance: 305.8
click at [293, 137] on div "chevron_right Reader 2 Biography arrow_left arrow_right Overall PASS arrow_left…" at bounding box center [478, 155] width 370 height 1312
copy div "Shelia and Gary are probably meant to act as dual protagonists, for all intents…"
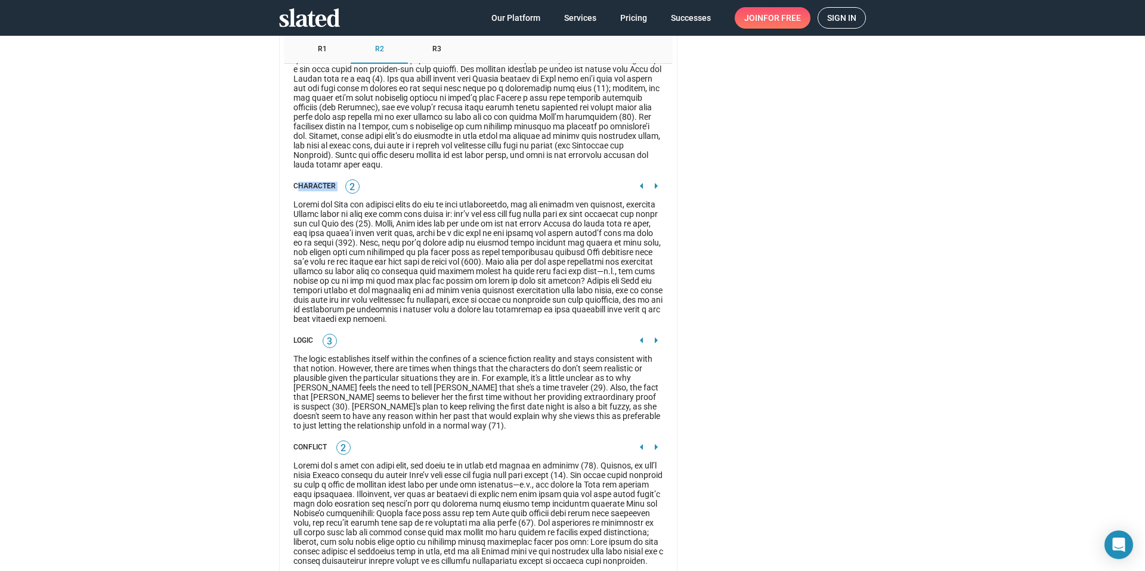
drag, startPoint x: 292, startPoint y: 178, endPoint x: 376, endPoint y: 178, distance: 84.1
click at [376, 179] on div "Character 2 arrow_left arrow_right" at bounding box center [478, 187] width 370 height 16
click at [303, 182] on div "Character" at bounding box center [314, 187] width 42 height 10
copy div "Character"
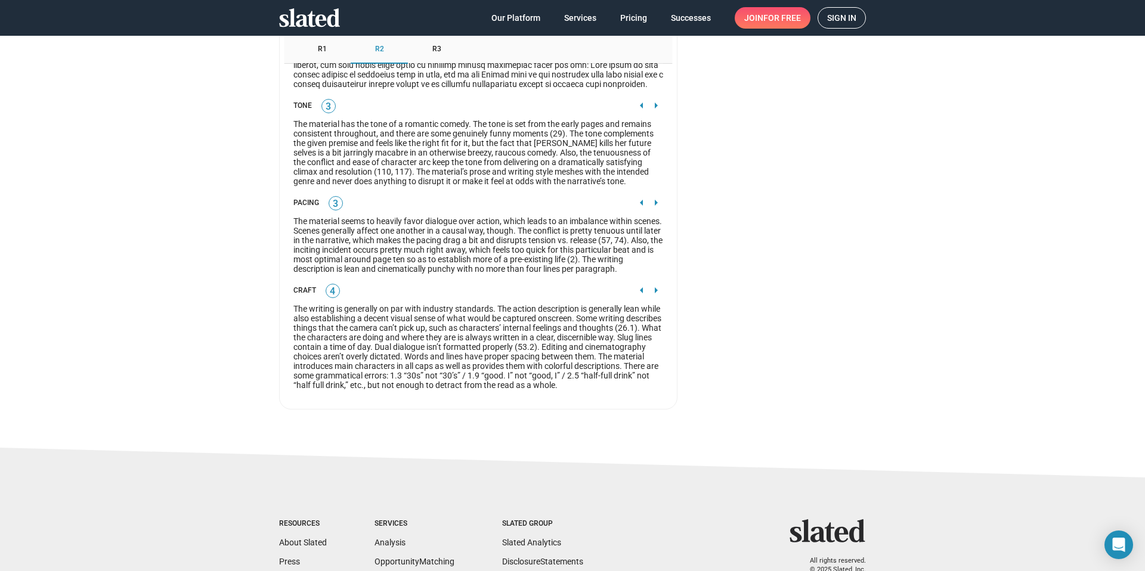
scroll to position [2181, 0]
